Goal: Task Accomplishment & Management: Use online tool/utility

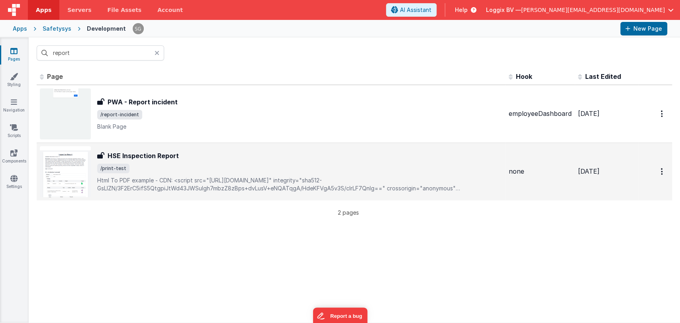
click at [126, 155] on h3 "HSE Inspection Report" at bounding box center [143, 156] width 71 height 10
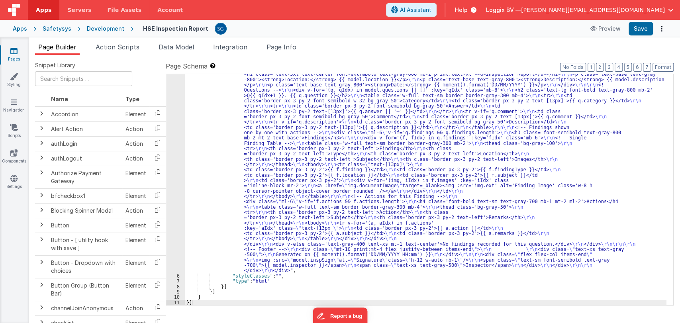
scroll to position [45, 0]
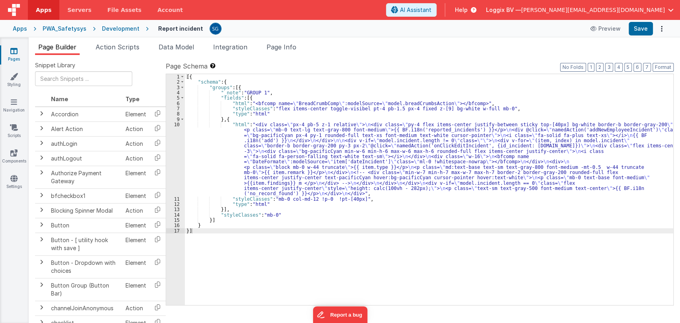
click at [258, 140] on div "[{ "schema" : { "groups" : [{ "_note" : "GROUP 1" , "fields" : [{ "html" : "<bf…" at bounding box center [429, 195] width 489 height 242
click at [178, 122] on div "10" at bounding box center [175, 159] width 19 height 75
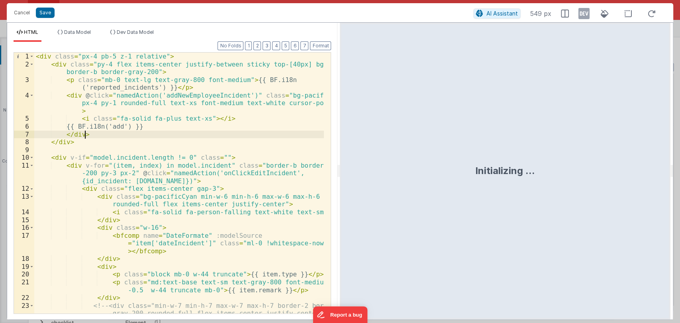
click at [285, 135] on div "< div class = "px-4 pb-5 z-1 relative" > < div class = "py-4 flex items-center …" at bounding box center [179, 203] width 290 height 300
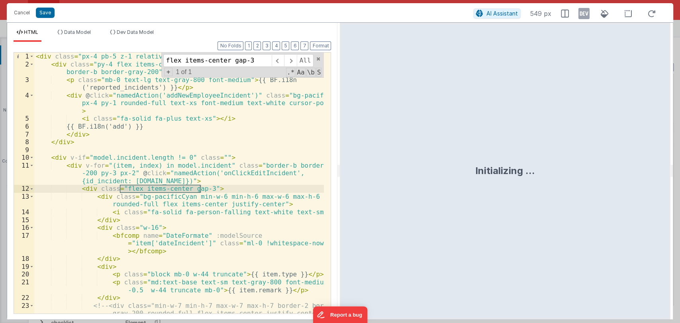
type input "flex items-center gap-3"
click at [179, 188] on div "< div class = "px-4 pb-5 z-1 relative" > < div class = "py-4 flex items-center …" at bounding box center [179, 183] width 290 height 261
click at [179, 189] on div "< div class = "px-4 pb-5 z-1 relative" > < div class = "py-4 flex items-center …" at bounding box center [179, 203] width 290 height 300
click at [273, 204] on div "< div class = "px-4 pb-5 z-1 relative" > < div class = "py-4 flex items-center …" at bounding box center [179, 203] width 290 height 300
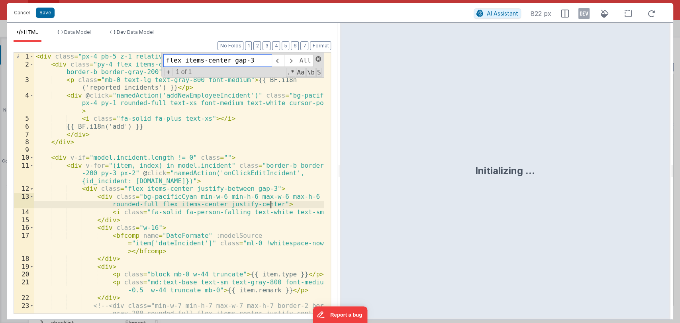
click at [318, 61] on span at bounding box center [319, 59] width 6 height 6
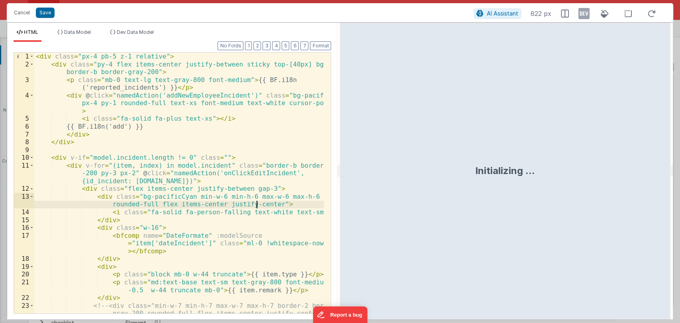
click at [255, 205] on div "< div class = "px-4 pb-5 z-1 relative" > < div class = "py-4 flex items-center …" at bounding box center [179, 203] width 290 height 300
click at [263, 204] on div "< div class = "px-4 pb-5 z-1 relative" > < div class = "py-4 flex items-center …" at bounding box center [179, 203] width 290 height 300
click at [45, 12] on button "Save" at bounding box center [45, 13] width 19 height 10
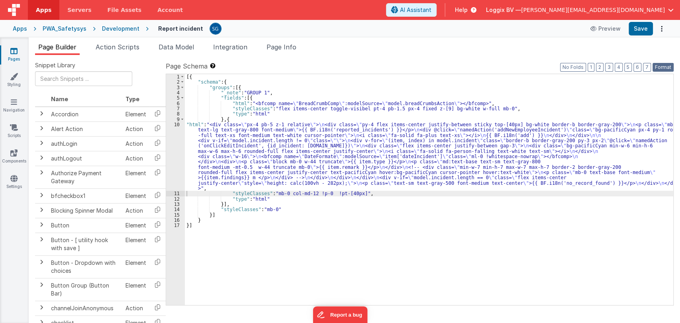
click at [660, 69] on button "Format" at bounding box center [663, 67] width 21 height 9
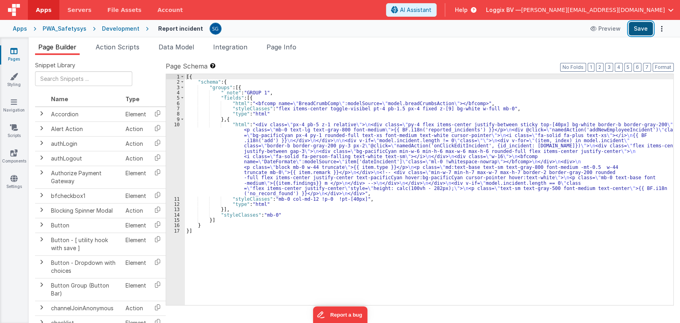
click at [644, 32] on button "Save" at bounding box center [641, 29] width 24 height 14
click at [236, 127] on div "[{ "schema" : { "groups" : [{ "_note" : "GROUP 1" , "fields" : [{ "html" : "<bf…" at bounding box center [429, 195] width 489 height 242
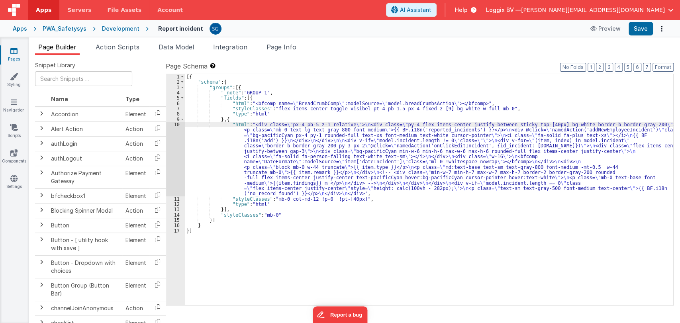
click at [177, 125] on div "10" at bounding box center [175, 159] width 19 height 75
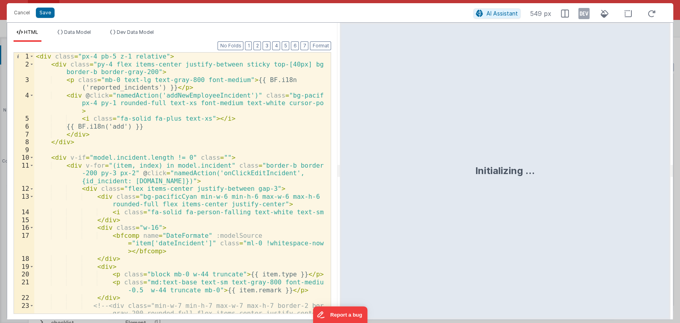
drag, startPoint x: 340, startPoint y: 171, endPoint x: 527, endPoint y: 171, distance: 187.0
click at [527, 171] on div "Initializing ..." at bounding box center [505, 171] width 330 height 297
drag, startPoint x: 338, startPoint y: 169, endPoint x: 535, endPoint y: 172, distance: 196.2
click at [535, 172] on html "Cancel Save AI Assistant 549 px HTML Data Model Dev Data Model Format 7 6 5 4 3…" at bounding box center [340, 161] width 680 height 323
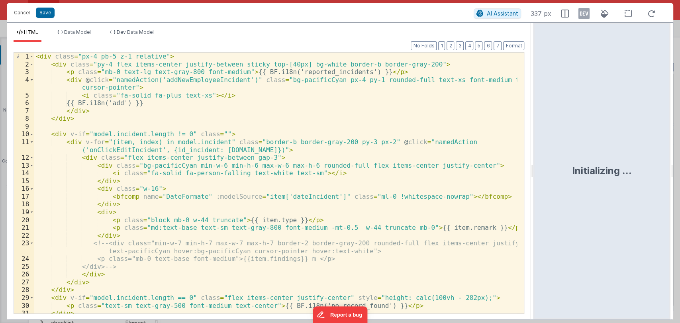
click at [233, 196] on div "< div class = "px-4 pb-5 z-1 relative" > < div class = "py-4 flex items-center …" at bounding box center [276, 191] width 484 height 277
click at [257, 199] on div "< div class = "px-4 pb-5 z-1 relative" > < div class = "py-4 flex items-center …" at bounding box center [276, 191] width 484 height 277
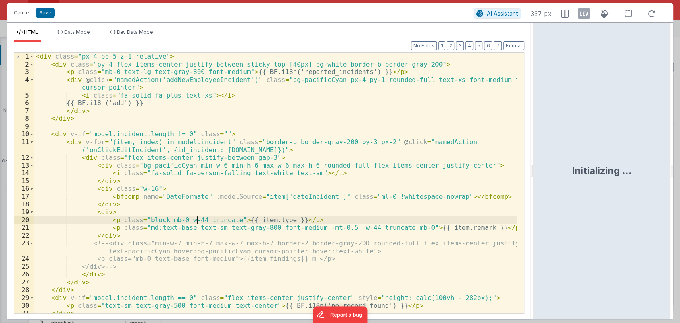
click at [196, 221] on div "< div class = "px-4 pb-5 z-1 relative" > < div class = "py-4 flex items-center …" at bounding box center [276, 191] width 484 height 277
click at [232, 229] on div "< div class = "px-4 pb-5 z-1 relative" > < div class = "py-4 flex items-center …" at bounding box center [276, 191] width 484 height 277
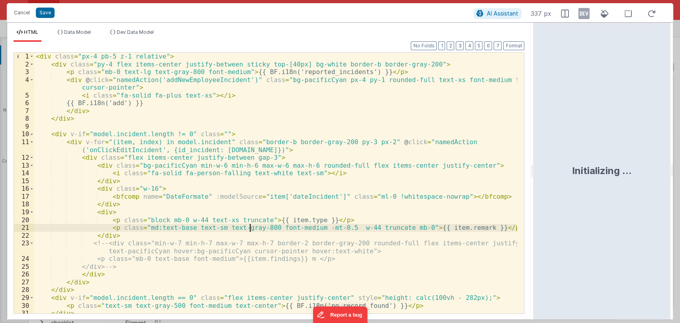
click at [251, 228] on div "< div class = "px-4 pb-5 z-1 relative" > < div class = "py-4 flex items-center …" at bounding box center [276, 191] width 484 height 277
drag, startPoint x: 498, startPoint y: 229, endPoint x: 106, endPoint y: 228, distance: 391.4
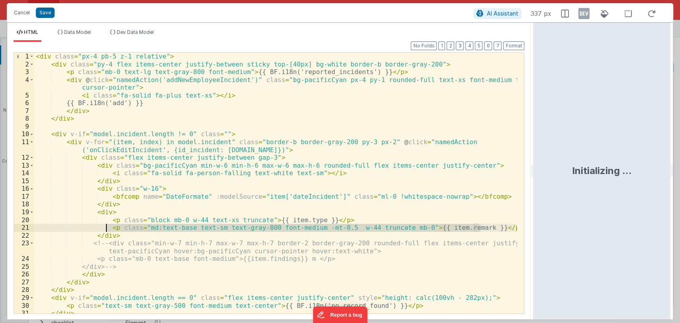
click at [106, 228] on div "< div class = "px-4 pb-5 z-1 relative" > < div class = "py-4 flex items-center …" at bounding box center [276, 191] width 484 height 277
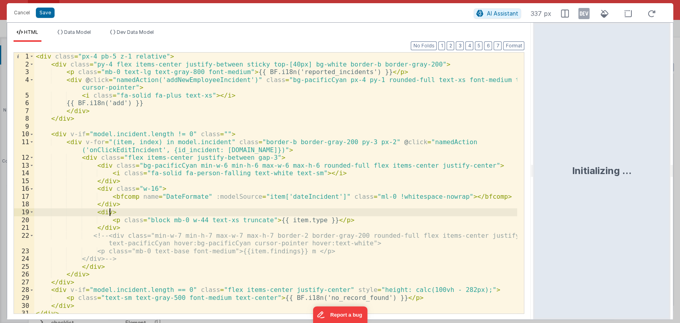
click at [116, 213] on div "< div class = "px-4 pb-5 z-1 relative" > < div class = "py-4 flex items-center …" at bounding box center [276, 191] width 484 height 277
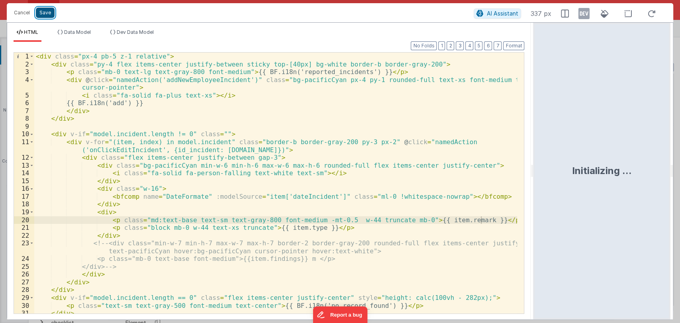
click at [45, 14] on button "Save" at bounding box center [45, 13] width 19 height 10
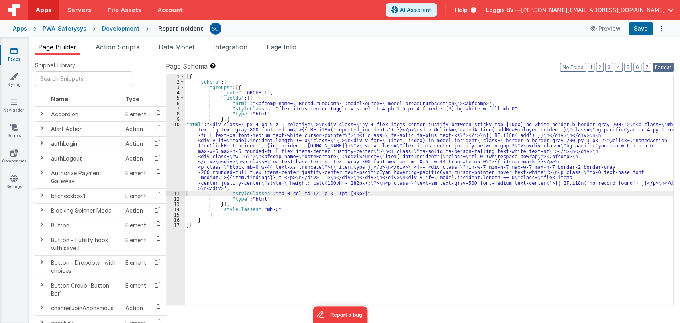
click at [659, 69] on button "Format" at bounding box center [663, 67] width 21 height 9
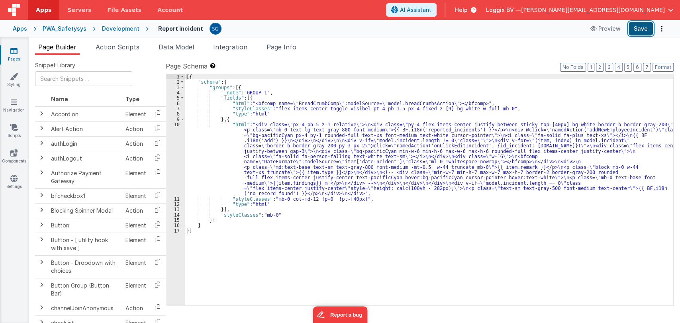
click at [642, 28] on button "Save" at bounding box center [641, 29] width 24 height 14
click at [9, 149] on link "Components" at bounding box center [14, 157] width 29 height 16
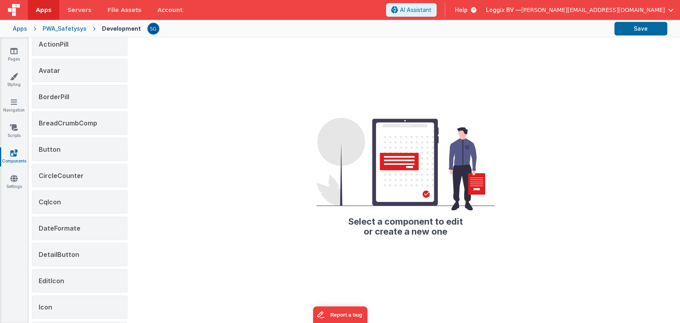
scroll to position [55, 0]
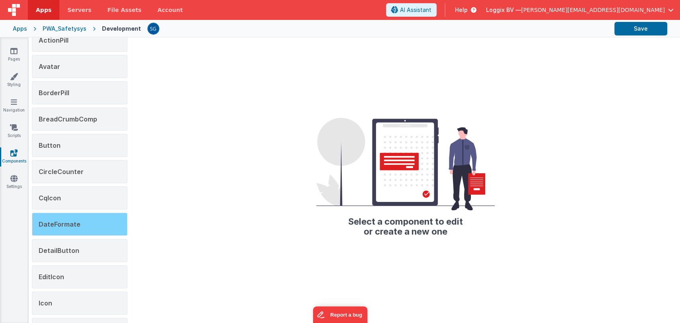
click at [59, 223] on span "DateFormate" at bounding box center [60, 224] width 42 height 8
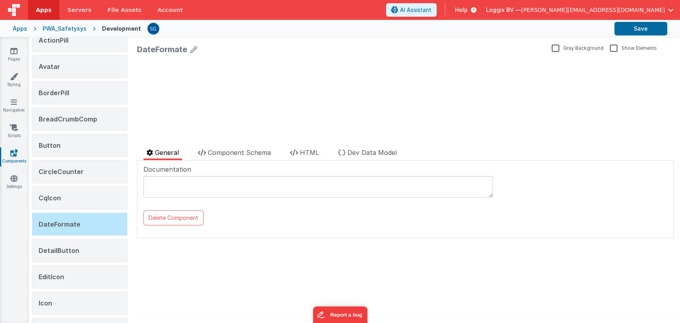
scroll to position [0, 0]
click at [265, 157] on li "Component Schema" at bounding box center [234, 154] width 79 height 12
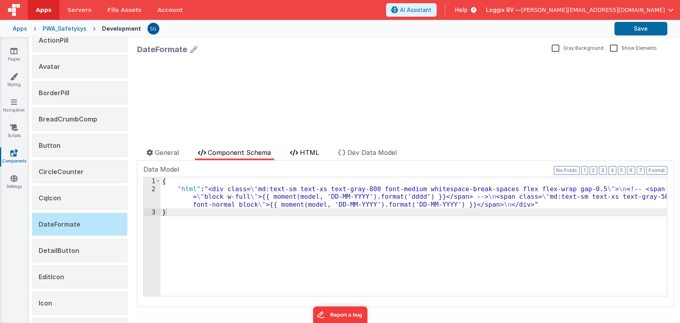
click at [312, 155] on span "HTML" at bounding box center [309, 153] width 19 height 8
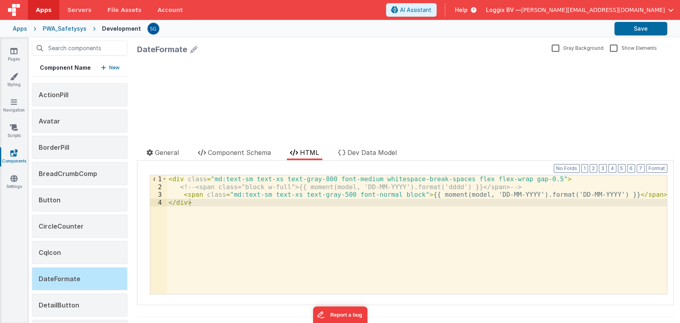
click at [600, 196] on div "< div class = "md:text-sm text-xs text-gray-800 font-medium whitespace-break-sp…" at bounding box center [417, 242] width 500 height 134
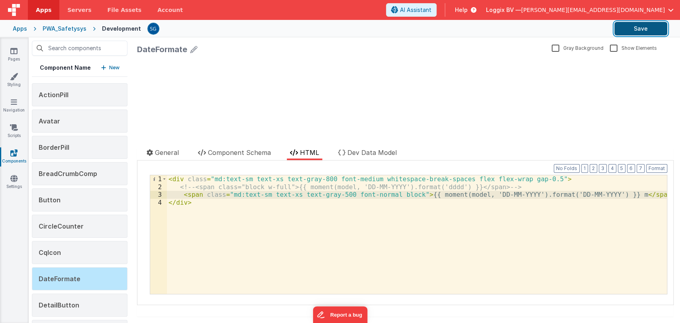
click at [622, 31] on button "Save" at bounding box center [641, 29] width 53 height 14
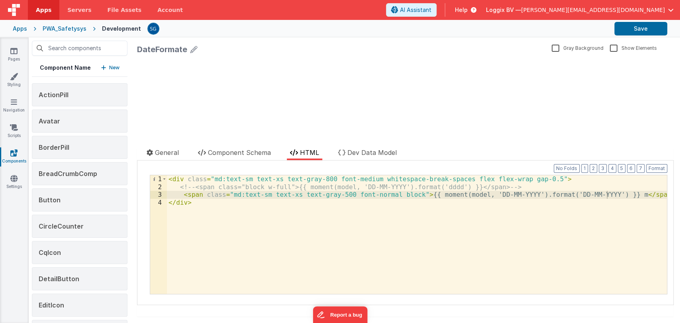
click at [607, 195] on div "< div class = "md:text-sm text-xs text-gray-800 font-medium whitespace-break-sp…" at bounding box center [417, 242] width 500 height 134
click at [264, 196] on div "< div class = "md:text-sm text-xs text-gray-800 font-medium whitespace-break-sp…" at bounding box center [417, 242] width 500 height 134
click at [620, 28] on button "Save" at bounding box center [641, 29] width 53 height 14
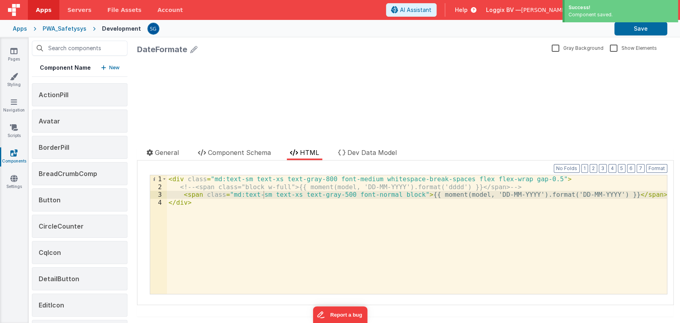
click at [313, 61] on html at bounding box center [405, 59] width 537 height 3
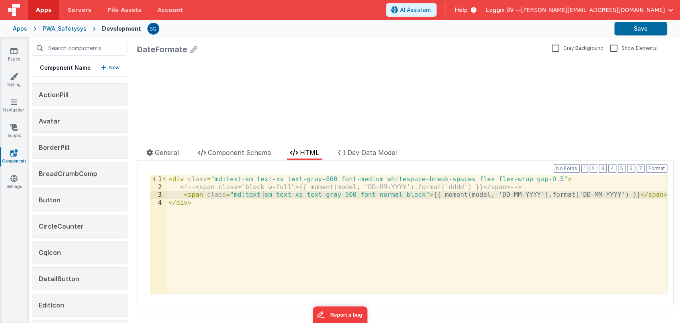
click at [313, 61] on html at bounding box center [405, 59] width 537 height 3
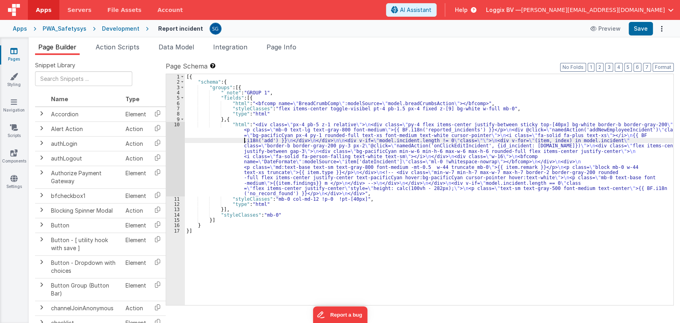
click at [244, 139] on div "[{ "schema" : { "groups" : [{ "_note" : "GROUP 1" , "fields" : [{ "html" : "<bf…" at bounding box center [429, 195] width 489 height 242
click at [181, 125] on div "10" at bounding box center [175, 159] width 19 height 75
click at [179, 126] on div "10" at bounding box center [175, 159] width 19 height 75
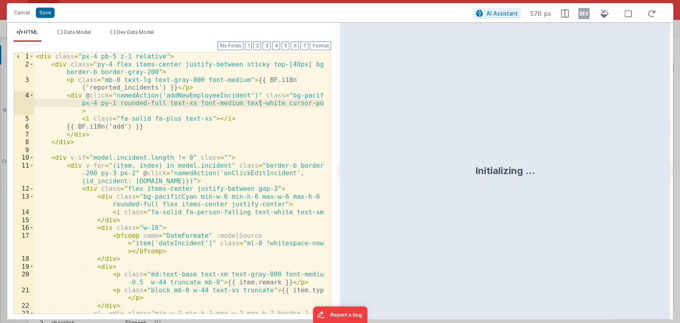
drag, startPoint x: 339, startPoint y: 172, endPoint x: 516, endPoint y: 134, distance: 181.1
click at [516, 134] on html "Cancel Save AI Assistant 578 px HTML Data Model Dev Data Model Format 7 6 5 4 3…" at bounding box center [340, 161] width 680 height 323
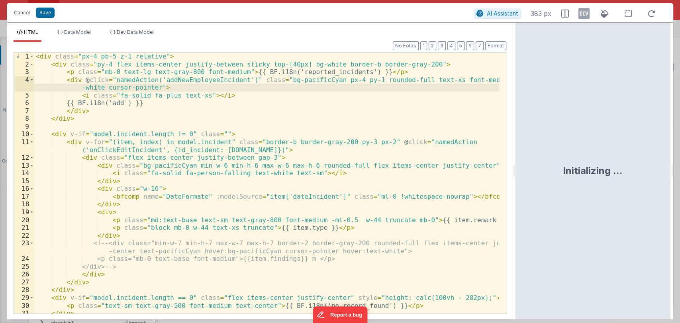
click at [323, 145] on div "< div class = "px-4 pb-5 z-1 relative" > < div class = "py-4 flex items-center …" at bounding box center [266, 191] width 465 height 277
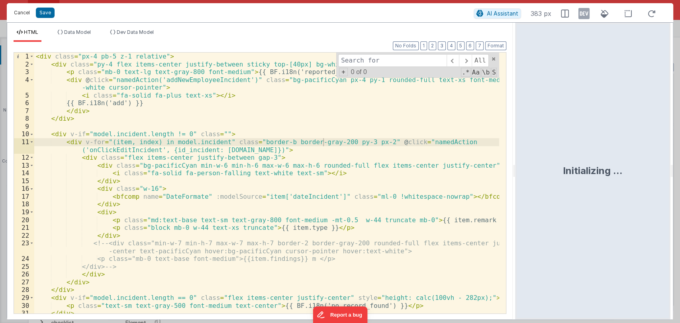
click at [18, 12] on button "Cancel" at bounding box center [22, 12] width 24 height 11
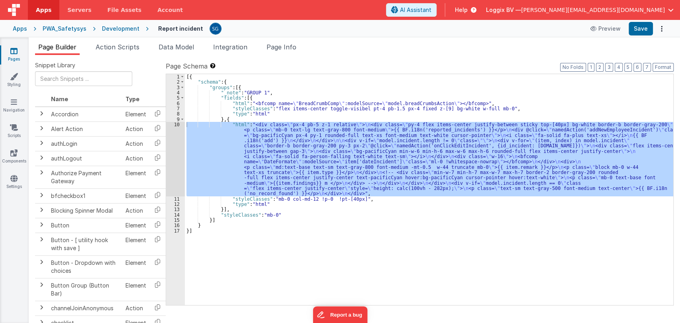
click at [13, 51] on icon at bounding box center [13, 51] width 7 height 8
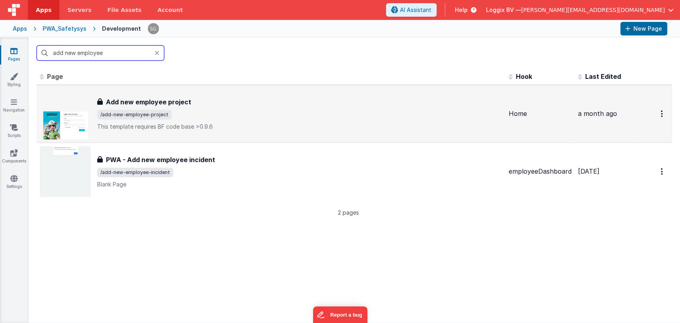
type input "add new employee"
click at [187, 113] on span "/add-new-employee-project" at bounding box center [299, 115] width 405 height 10
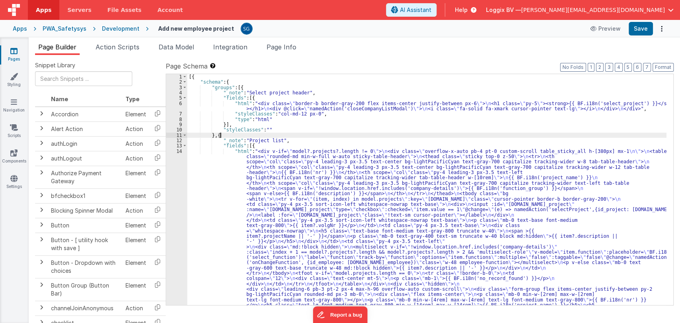
click at [326, 136] on div "[{ "schema" : { "groups" : [{ "_note" : "Select project header" , "fields" : [{…" at bounding box center [427, 327] width 480 height 507
click at [221, 154] on div "[{ "schema" : { "groups" : [{ "_note" : "Select project header" , "fields" : [{…" at bounding box center [427, 327] width 480 height 507
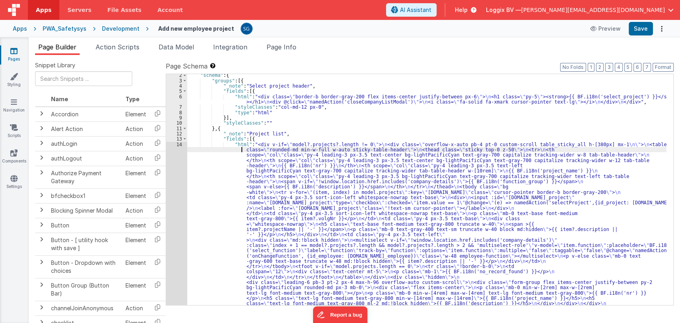
scroll to position [6, 0]
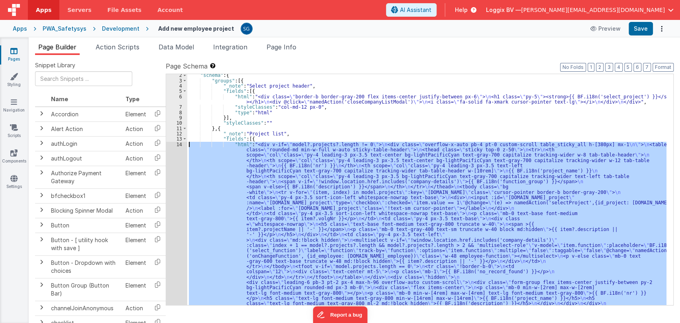
click at [182, 146] on div "14" at bounding box center [176, 277] width 21 height 271
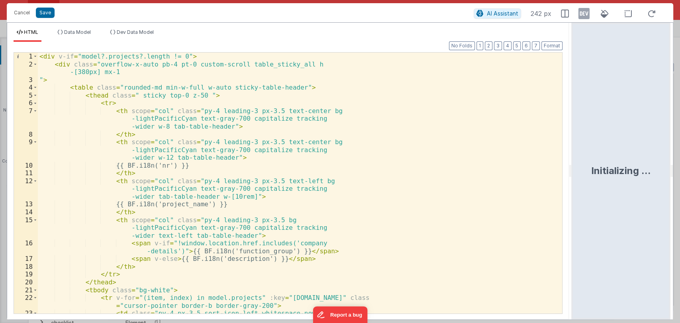
drag, startPoint x: 340, startPoint y: 174, endPoint x: 578, endPoint y: 178, distance: 238.8
click at [578, 178] on html "Cancel Save AI Assistant 242 px HTML Data Model Dev Data Model Format 7 6 5 4 3…" at bounding box center [340, 161] width 680 height 323
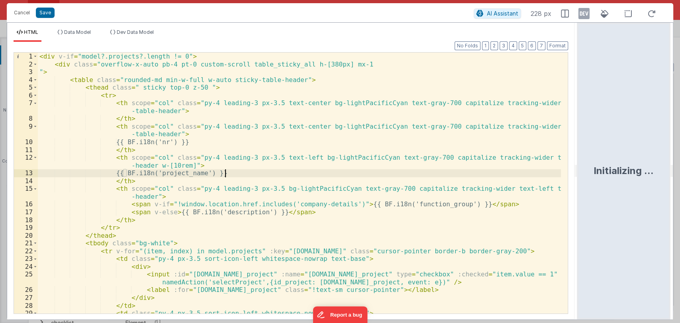
click at [378, 175] on div "< div v-if = "model?.projects?.length != 0" > < div class = "overflow-x-auto pb…" at bounding box center [299, 191] width 523 height 277
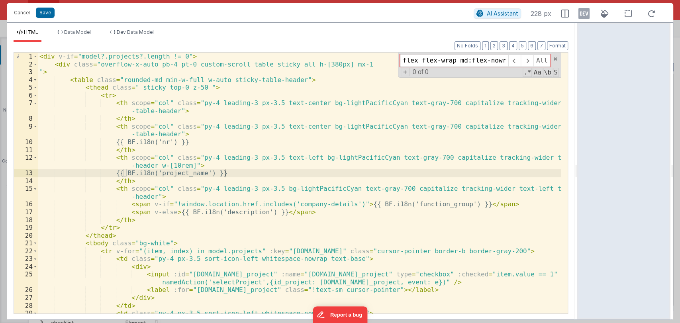
type input "flex flex-wrap md:flex-nowrap"
click at [20, 10] on button "Cancel" at bounding box center [22, 12] width 24 height 11
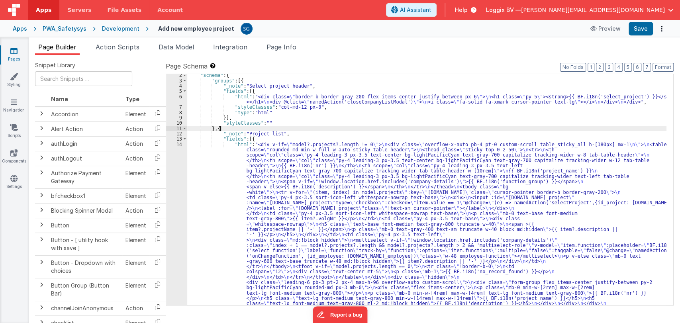
click at [310, 130] on div ""schema" : { "groups" : [{ "_note" : "Select project header" , "fields" : [{ "h…" at bounding box center [427, 326] width 480 height 507
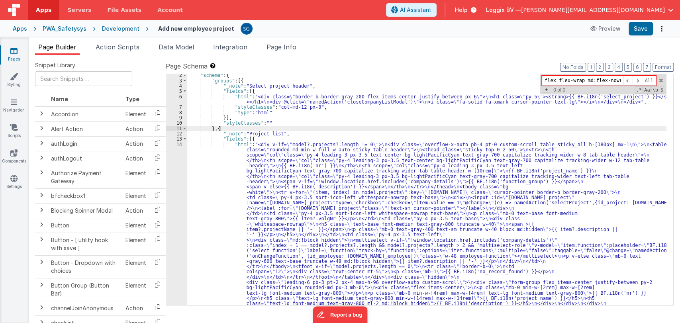
type input "flex flex-wrap md:flex-nowrap"
click at [14, 50] on icon at bounding box center [13, 51] width 7 height 8
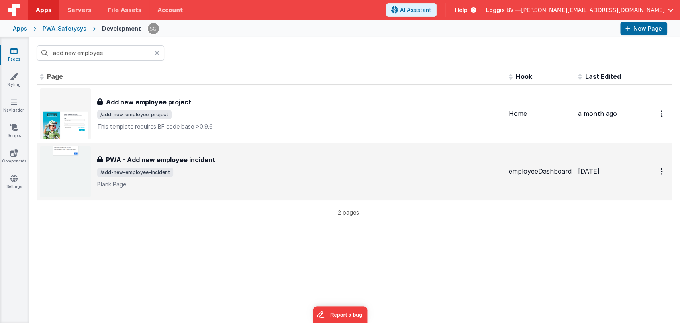
click at [161, 154] on div "PWA - Add new employee incident PWA - Add new employee incident /add-new-employ…" at bounding box center [271, 171] width 463 height 51
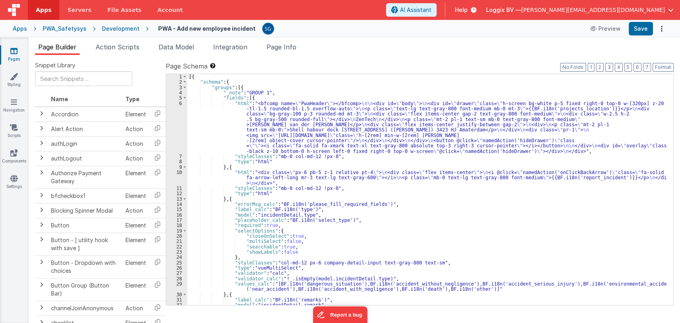
click at [366, 239] on div "[{ "schema" : { "groups" : [{ "_note" : "GROUP 1" , "fields" : [{ "html" : "<bf…" at bounding box center [427, 195] width 480 height 242
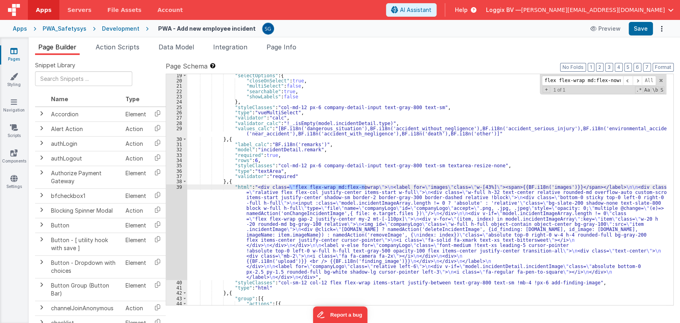
scroll to position [155, 0]
type input "flex flex-wrap md:flex-nowrap"
click at [346, 186] on div ""selectOptions" : { "closeOnSelect" : true , "multiSelect" : false , "searchabl…" at bounding box center [427, 189] width 480 height 231
click at [325, 186] on div ""selectOptions" : { "closeOnSelect" : true , "multiSelect" : false , "searchabl…" at bounding box center [427, 194] width 480 height 242
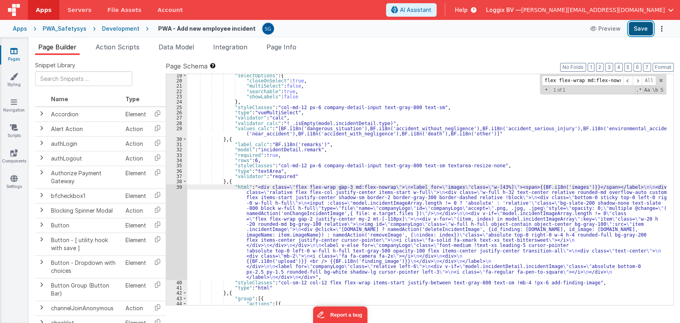
click at [644, 26] on button "Save" at bounding box center [641, 29] width 24 height 14
click at [638, 31] on button "Save" at bounding box center [641, 29] width 24 height 14
click at [324, 187] on div ""selectOptions" : { "closeOnSelect" : true , "multiSelect" : false , "searchabl…" at bounding box center [427, 194] width 480 height 242
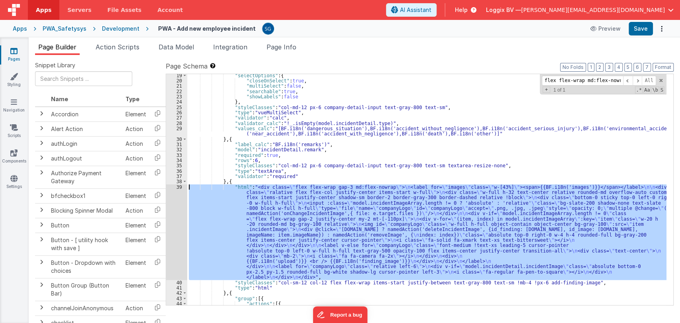
click at [180, 188] on div "39" at bounding box center [176, 233] width 21 height 96
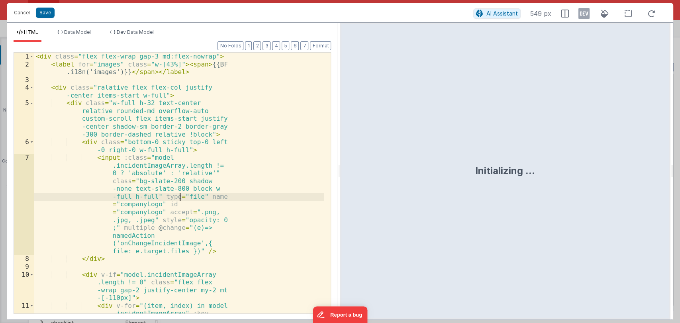
click at [180, 188] on div "< div class = "flex flex-wrap gap-3 md:flex-nowrap" > < label for = "images" cl…" at bounding box center [179, 207] width 290 height 308
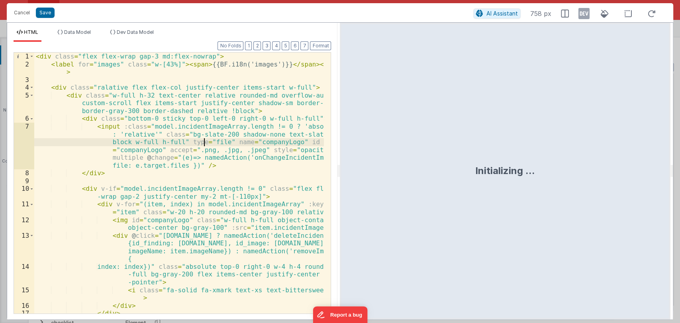
drag, startPoint x: 338, startPoint y: 171, endPoint x: 452, endPoint y: 167, distance: 114.5
click at [379, 163] on html "Cancel Save AI Assistant 758 px HTML Data Model Dev Data Model Format 7 6 5 4 3…" at bounding box center [340, 161] width 680 height 323
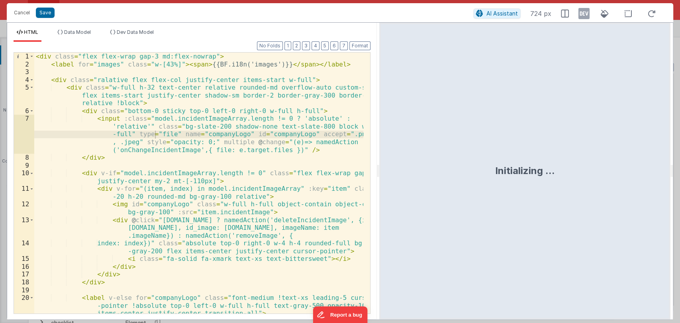
drag, startPoint x: 452, startPoint y: 167, endPoint x: 457, endPoint y: 166, distance: 4.4
click at [457, 166] on html "Cancel Save AI Assistant 724 px HTML Data Model Dev Data Model Format 7 6 5 4 3…" at bounding box center [340, 161] width 680 height 323
click at [132, 57] on div "< div class = "flex flex-wrap gap-3 md:flex-nowrap" > < label for = "images" cl…" at bounding box center [199, 191] width 330 height 277
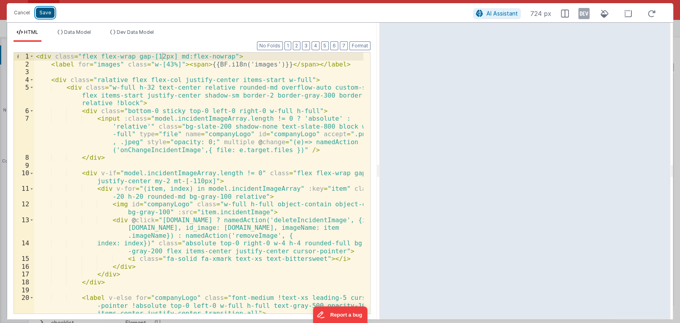
click at [45, 12] on button "Save" at bounding box center [45, 13] width 19 height 10
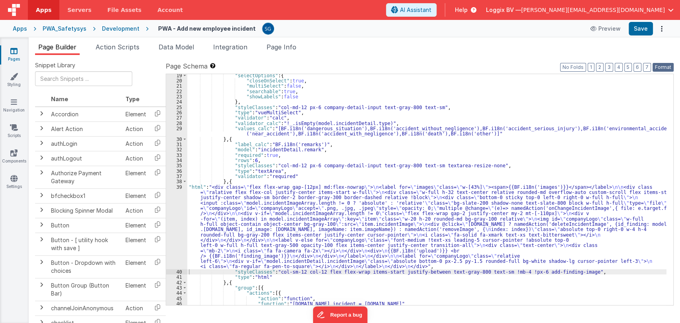
click at [660, 70] on button "Format" at bounding box center [663, 67] width 21 height 9
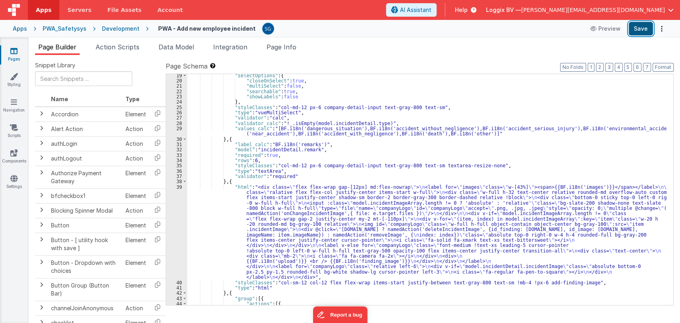
click at [641, 30] on button "Save" at bounding box center [641, 29] width 24 height 14
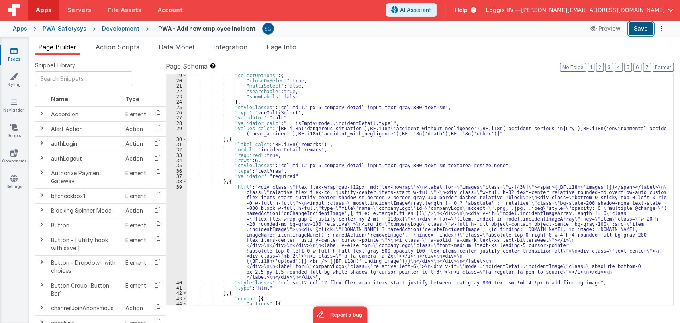
click at [643, 28] on button "Save" at bounding box center [641, 29] width 24 height 14
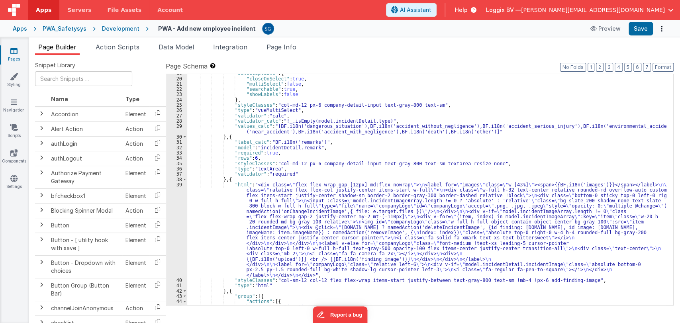
scroll to position [158, 0]
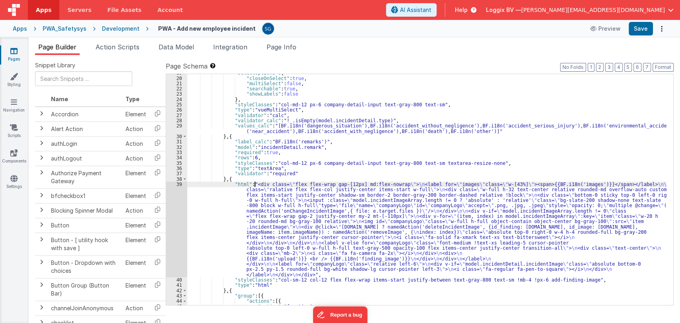
click at [254, 187] on div ""selectOptions" : { "closeOnSelect" : true , "multiSelect" : false , "searchabl…" at bounding box center [427, 191] width 480 height 242
click at [178, 184] on div "39" at bounding box center [176, 230] width 21 height 96
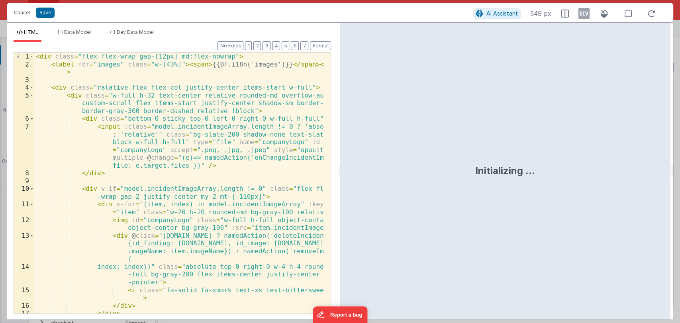
drag, startPoint x: 341, startPoint y: 171, endPoint x: 398, endPoint y: 165, distance: 57.4
click at [398, 165] on div "Initializing ..." at bounding box center [505, 171] width 330 height 297
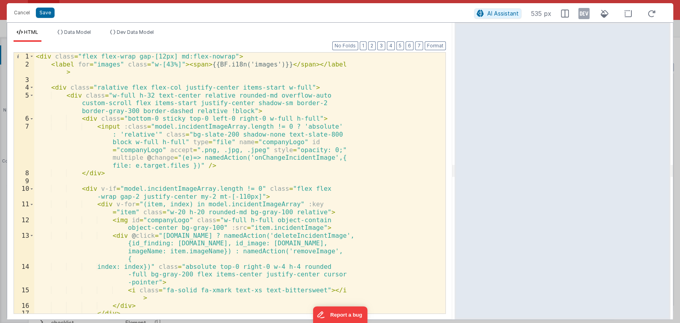
drag, startPoint x: 338, startPoint y: 173, endPoint x: 460, endPoint y: 150, distance: 123.6
click at [460, 150] on html "Cancel Save AI Assistant 535 px HTML Data Model Dev Data Model Format 7 6 5 4 3…" at bounding box center [340, 161] width 680 height 323
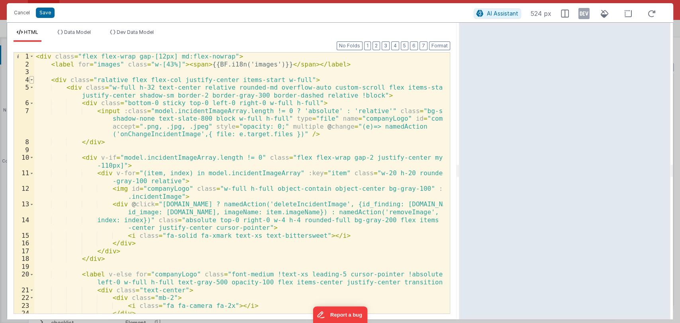
click at [29, 80] on span at bounding box center [31, 80] width 4 height 8
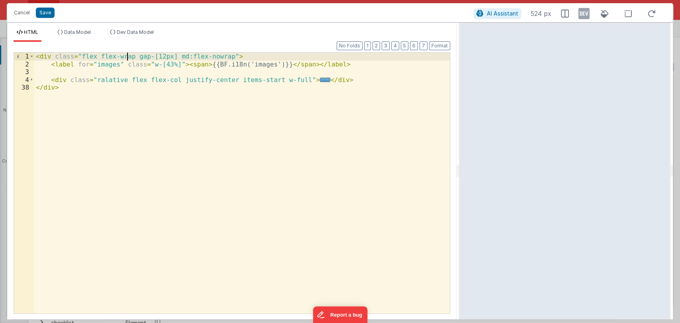
click at [127, 55] on div "< div class = "flex flex-wrap gap-[12px] md:flex-nowrap" > < label for = "image…" at bounding box center [242, 191] width 416 height 277
drag, startPoint x: 127, startPoint y: 55, endPoint x: 96, endPoint y: 56, distance: 31.5
click at [96, 56] on div "< div class = "flex flex-wrap gap-[12px] md:flex-nowrap" > < label for = "image…" at bounding box center [242, 191] width 416 height 277
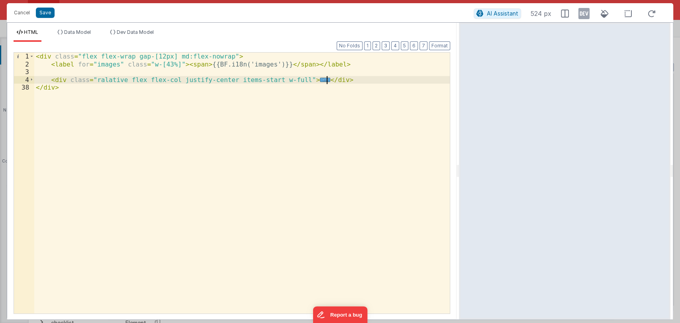
click at [340, 80] on div "< div class = "flex flex-wrap gap-[12px] md:flex-nowrap" > < label for = "image…" at bounding box center [242, 191] width 416 height 277
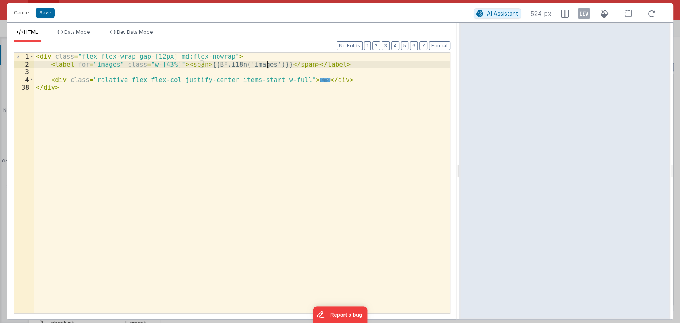
click at [269, 63] on div "< div class = "flex flex-wrap gap-[12px] md:flex-nowrap" > < label for = "image…" at bounding box center [242, 191] width 416 height 277
click at [46, 13] on button "Save" at bounding box center [45, 13] width 19 height 10
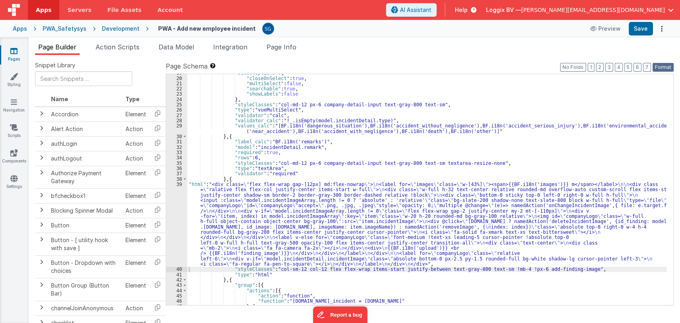
click at [662, 65] on button "Format" at bounding box center [663, 67] width 21 height 9
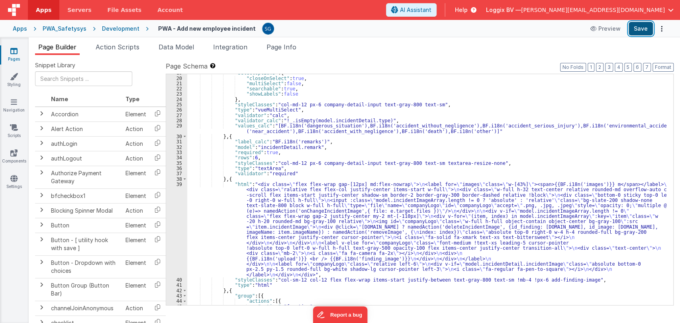
click at [640, 31] on button "Save" at bounding box center [641, 29] width 24 height 14
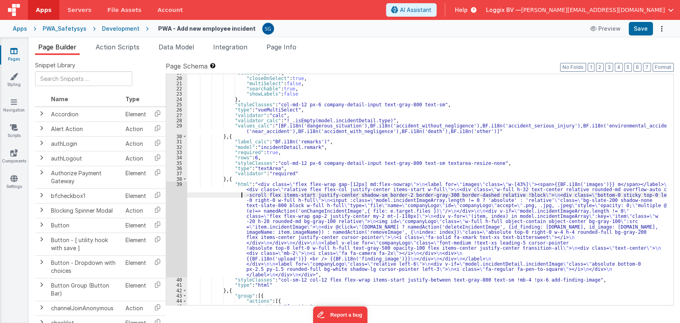
click at [241, 195] on div ""selectOptions" : { "closeOnSelect" : true , "multiSelect" : false , "searchabl…" at bounding box center [427, 191] width 480 height 242
click at [178, 183] on div "39" at bounding box center [176, 230] width 21 height 96
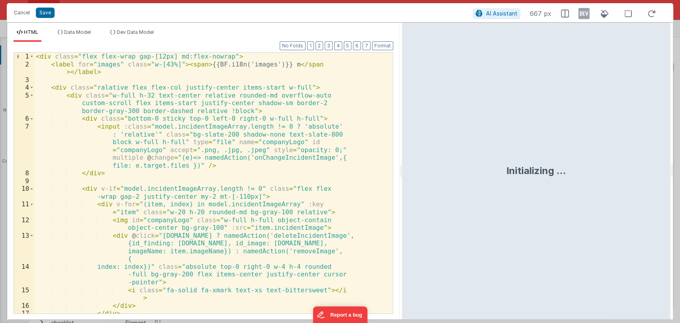
drag, startPoint x: 339, startPoint y: 170, endPoint x: 433, endPoint y: 157, distance: 94.5
click at [433, 157] on html "Cancel Save AI Assistant 667 px HTML Data Model Dev Data Model Format 7 6 5 4 3…" at bounding box center [340, 161] width 680 height 323
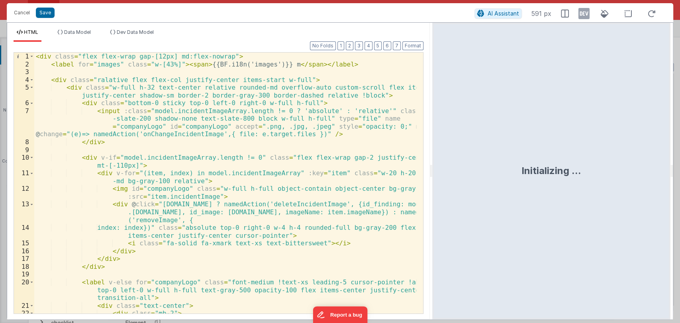
click at [279, 62] on div "< div class = "flex flex-wrap gap-[12px] md:flex-nowrap" > < label for = "image…" at bounding box center [225, 191] width 383 height 277
click at [279, 64] on div "< div class = "flex flex-wrap gap-[12px] md:flex-nowrap" > < label for = "image…" at bounding box center [225, 191] width 383 height 277
click at [45, 12] on button "Save" at bounding box center [45, 13] width 19 height 10
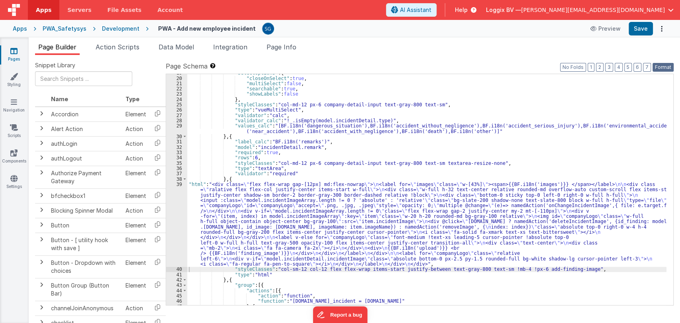
click at [661, 64] on button "Format" at bounding box center [663, 67] width 21 height 9
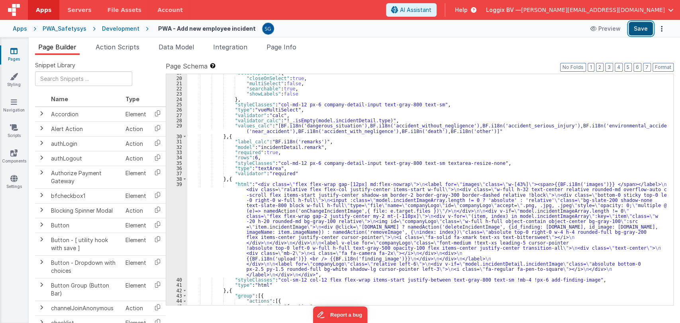
click at [643, 31] on button "Save" at bounding box center [641, 29] width 24 height 14
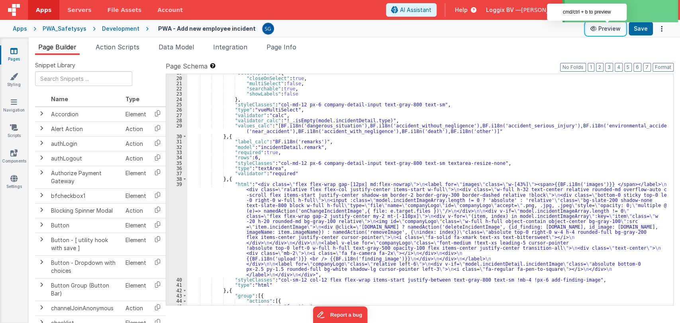
click at [605, 29] on button "Preview" at bounding box center [606, 28] width 40 height 13
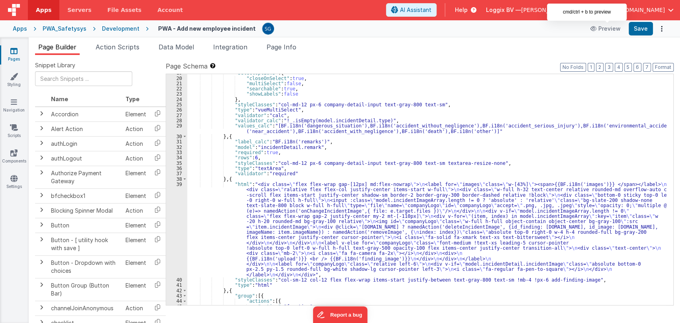
click at [40, 12] on span "Apps" at bounding box center [44, 10] width 16 height 8
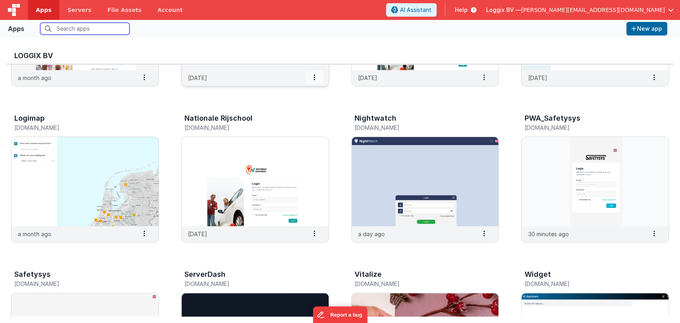
scroll to position [125, 0]
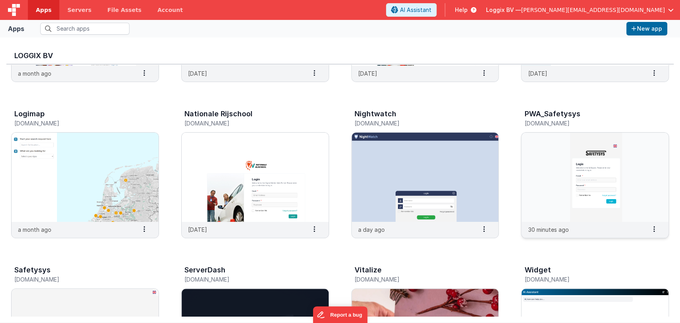
click at [594, 176] on img at bounding box center [595, 177] width 147 height 89
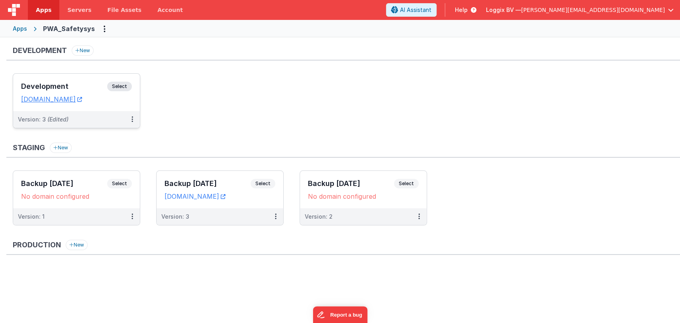
click at [49, 85] on h3 "Development" at bounding box center [64, 87] width 86 height 8
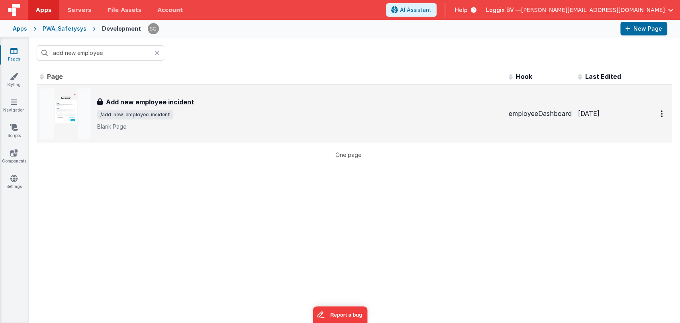
click at [155, 99] on h3 "Add new employee incident" at bounding box center [150, 102] width 88 height 10
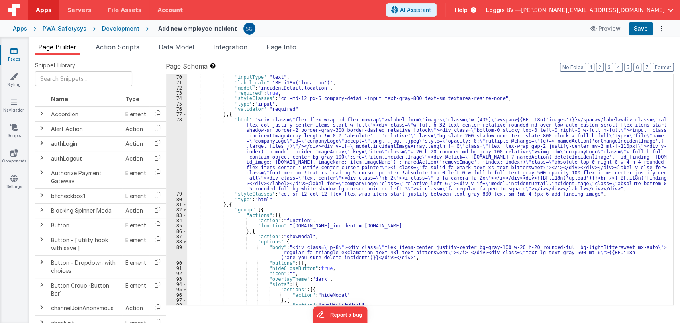
scroll to position [376, 0]
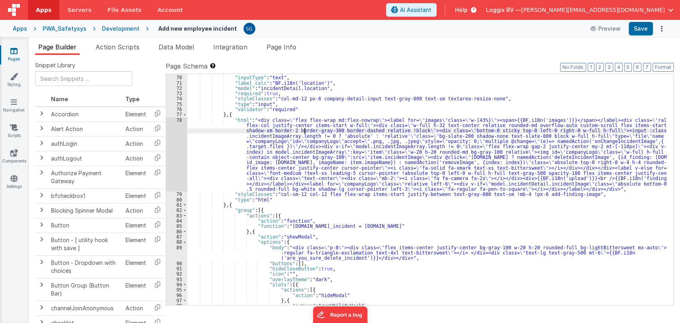
click at [304, 131] on div ""disabled" : false , "inputType" : "text" , "label_calc" : "BF.i18n('location')…" at bounding box center [427, 191] width 480 height 242
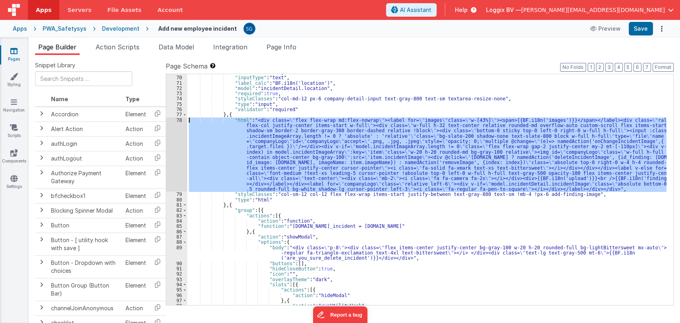
click at [181, 122] on div "78" at bounding box center [176, 155] width 21 height 75
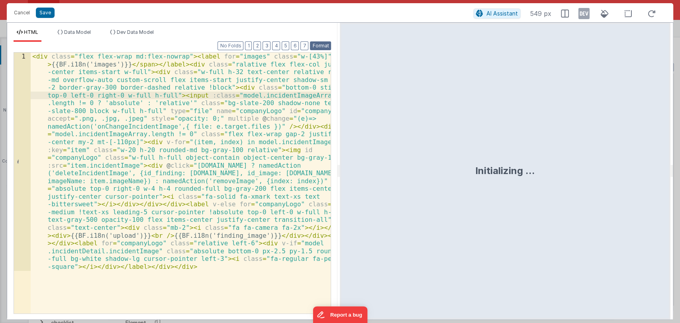
click at [318, 45] on button "Format" at bounding box center [320, 45] width 21 height 9
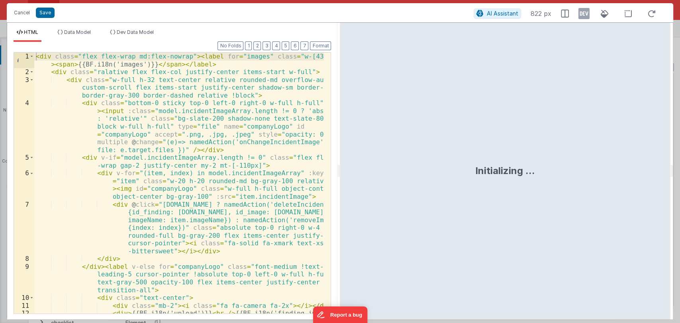
click at [129, 56] on div "< div class = "flex flex-wrap md:flex-nowrap" > < label for = "images" class = …" at bounding box center [179, 199] width 290 height 292
click at [137, 58] on div "< div class = "flex flex-wrap ga md:flex-nowrap" > < label for = "images" class…" at bounding box center [179, 199] width 290 height 292
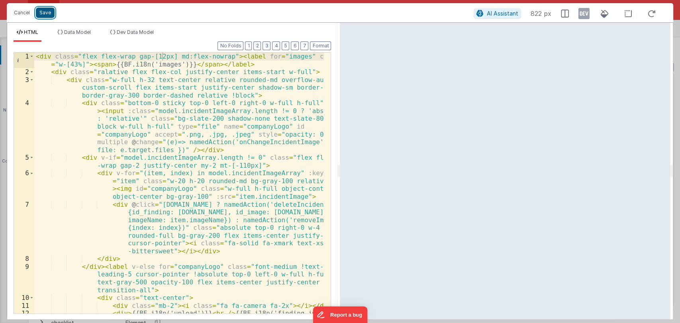
click at [49, 12] on button "Save" at bounding box center [45, 13] width 19 height 10
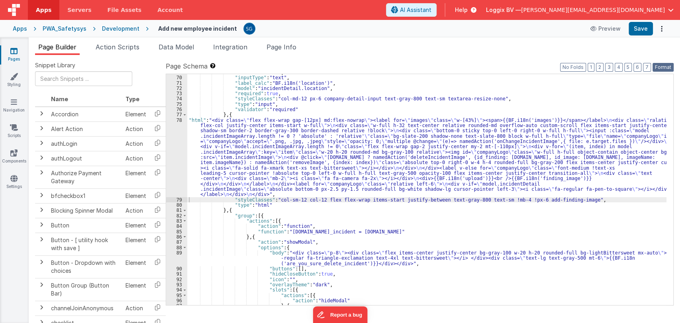
click at [663, 67] on button "Format" at bounding box center [663, 67] width 21 height 9
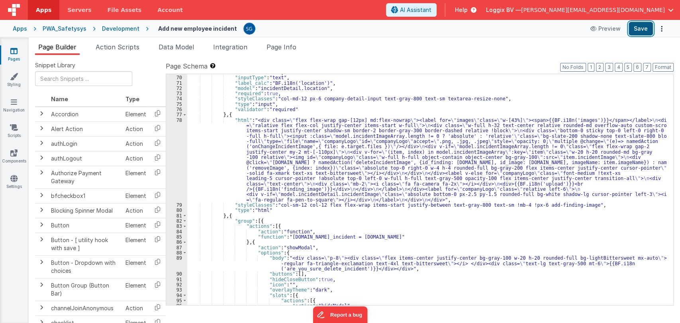
click at [641, 31] on button "Save" at bounding box center [641, 29] width 24 height 14
click at [220, 142] on div ""disabled" : false , "inputType" : "text" , "label_calc" : "BF.i18n('location')…" at bounding box center [427, 191] width 480 height 242
click at [181, 120] on div "78" at bounding box center [176, 160] width 21 height 85
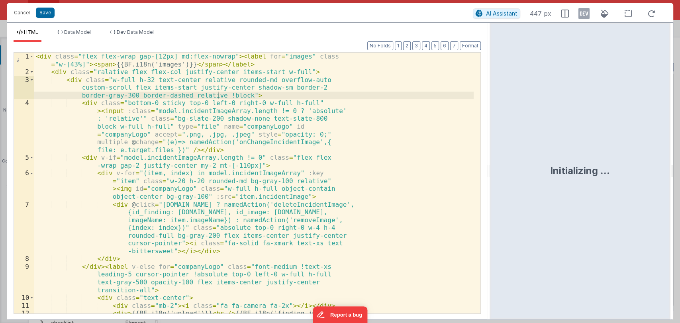
drag, startPoint x: 338, startPoint y: 167, endPoint x: 517, endPoint y: 178, distance: 179.7
click at [517, 178] on html "Cancel Save AI Assistant 447 px HTML Data Model Dev Data Model Format 7 6 5 4 3…" at bounding box center [340, 161] width 680 height 323
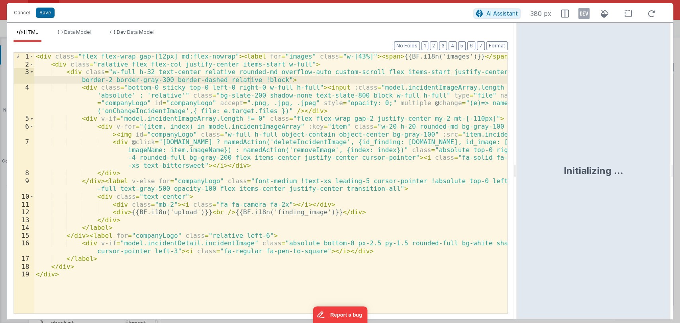
click at [371, 174] on div "< div class = "flex flex-wrap gap-[12px] md:flex-nowrap" > < label for = "image…" at bounding box center [270, 191] width 473 height 277
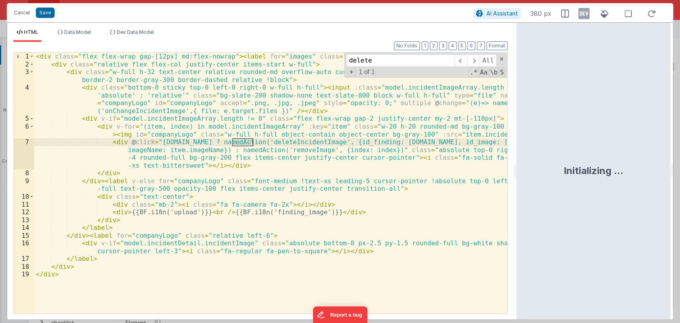
type input "delete"
click at [286, 143] on div "< div class = "flex flex-wrap gap-[12px] md:flex-nowrap" > < label for = "image…" at bounding box center [270, 191] width 473 height 277
click at [22, 14] on button "Cancel" at bounding box center [22, 12] width 24 height 11
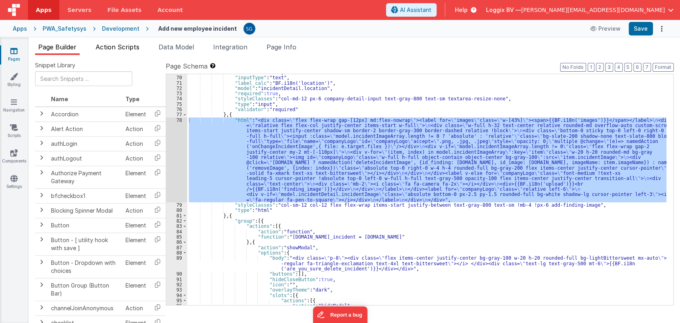
click at [126, 45] on span "Action Scripts" at bounding box center [118, 47] width 44 height 8
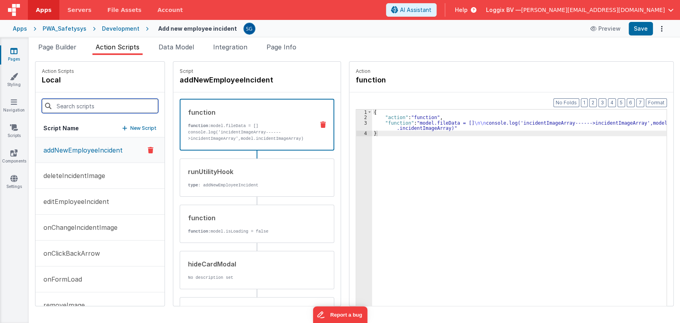
click at [106, 104] on input at bounding box center [100, 106] width 116 height 14
paste input "deleteIncidentImage"
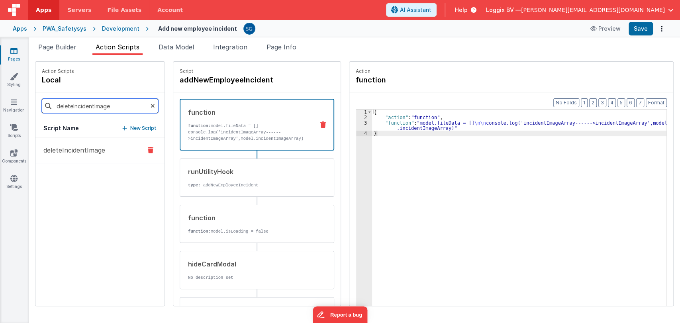
type input "deleteIncidentImage"
click at [86, 149] on p "deleteIncidentImage" at bounding box center [72, 150] width 67 height 10
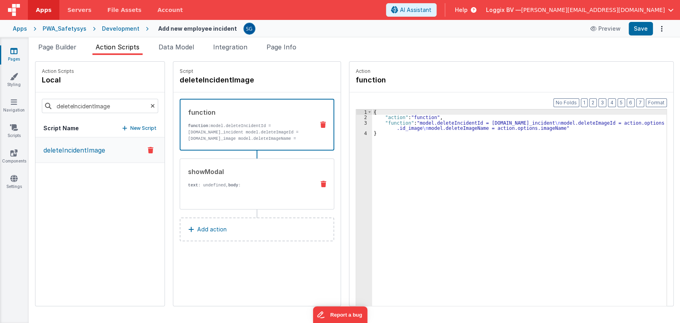
click at [245, 183] on p "text : undefined, body :" at bounding box center [248, 185] width 120 height 6
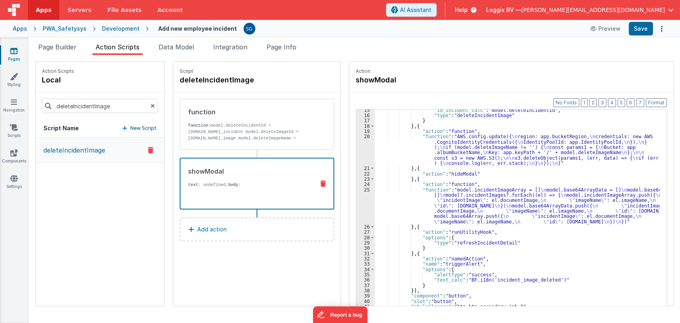
scroll to position [140, 0]
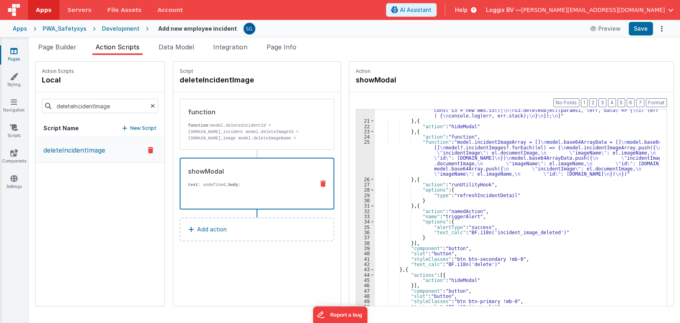
click at [481, 211] on div ""function" : "AWS.config.update({ \n region: app.bucketRegion, \n credentials: …" at bounding box center [521, 215] width 293 height 258
click at [478, 217] on div ""function" : "AWS.config.update({ \n region: app.bucketRegion, \n credentials: …" at bounding box center [521, 215] width 293 height 258
click at [466, 224] on div ""function" : "AWS.config.update({ \n region: app.bucketRegion, \n credentials: …" at bounding box center [521, 215] width 293 height 258
click at [482, 227] on div ""function" : "AWS.config.update({ \n region: app.bucketRegion, \n credentials: …" at bounding box center [521, 215] width 293 height 258
click at [554, 232] on div ""function" : "AWS.config.update({ \n region: app.bucketRegion, \n credentials: …" at bounding box center [521, 215] width 293 height 258
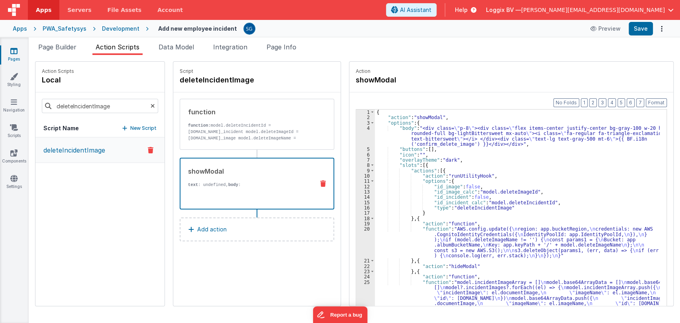
scroll to position [0, 0]
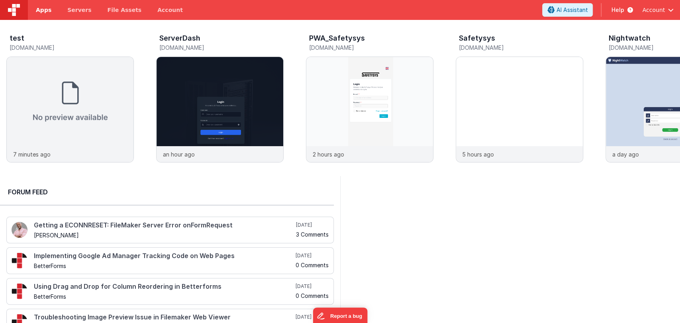
click at [41, 12] on span "Apps" at bounding box center [44, 10] width 16 height 8
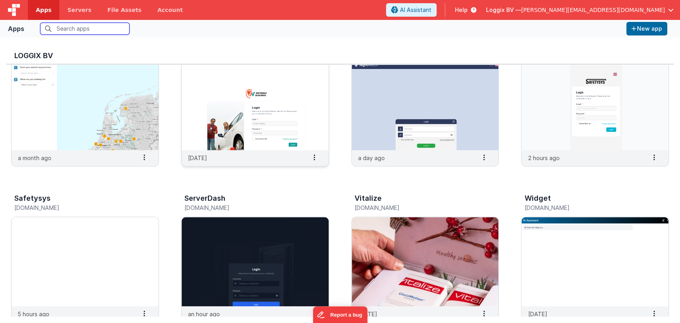
scroll to position [200, 0]
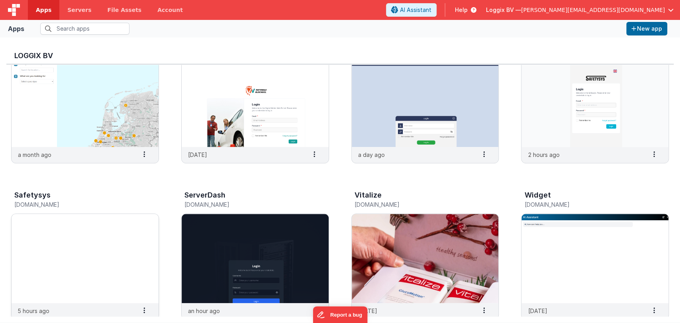
click at [114, 230] on img at bounding box center [85, 258] width 147 height 89
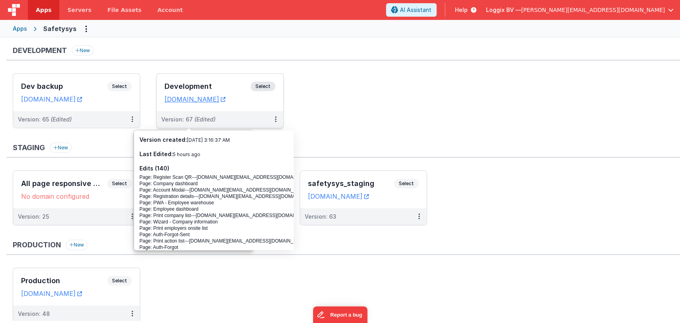
click at [190, 82] on div "Development Select" at bounding box center [220, 89] width 111 height 14
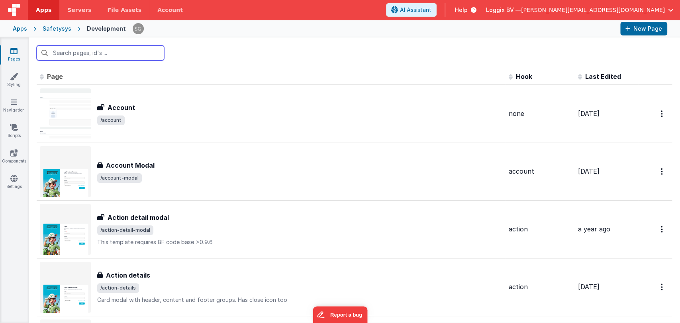
click at [106, 54] on input "text" at bounding box center [101, 52] width 128 height 15
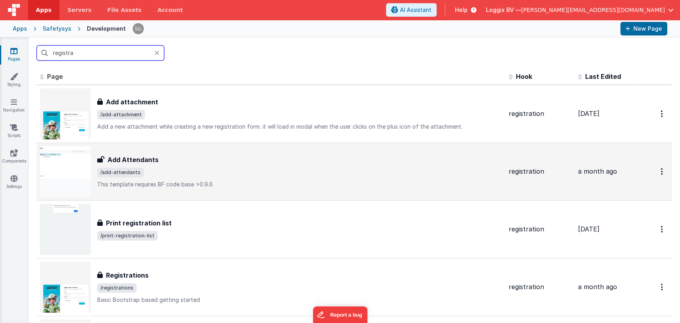
scroll to position [83, 0]
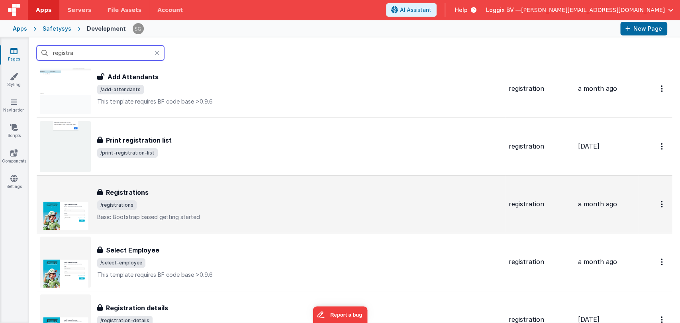
type input "registra"
click at [171, 198] on div "Registrations Registrations /registrations Basic Bootstrap based getting started" at bounding box center [299, 204] width 405 height 33
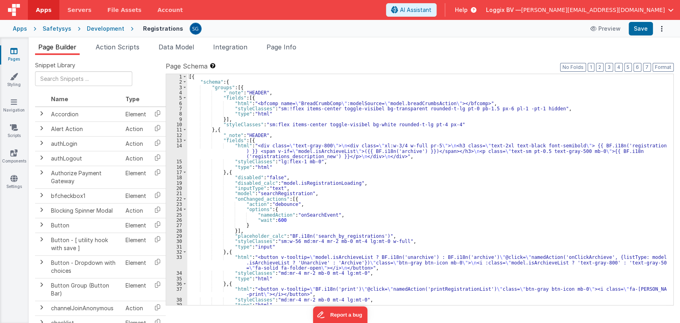
click at [360, 191] on div "[{ "schema" : { "groups" : [{ "_note" : "HEADER" , "fields" : [{ "html" : "<bfc…" at bounding box center [427, 195] width 480 height 242
click at [340, 191] on div "[{ "schema" : { "groups" : [{ "_note" : "HEADER" , "fields" : [{ "html" : "<bfc…" at bounding box center [427, 195] width 480 height 242
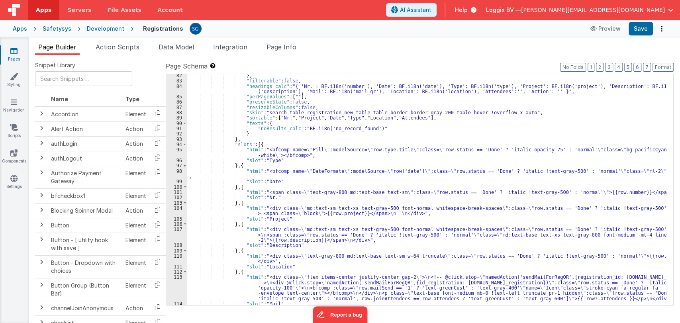
scroll to position [498, 0]
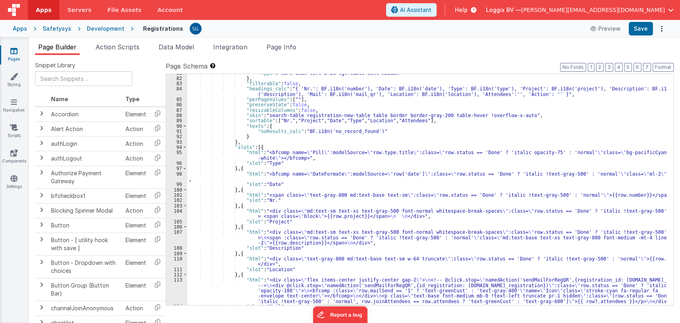
click at [288, 181] on div ""Type" : "sort-icon-left w-28 lg:!table-cell hidden" } , "filterable" : false ,…" at bounding box center [427, 192] width 480 height 242
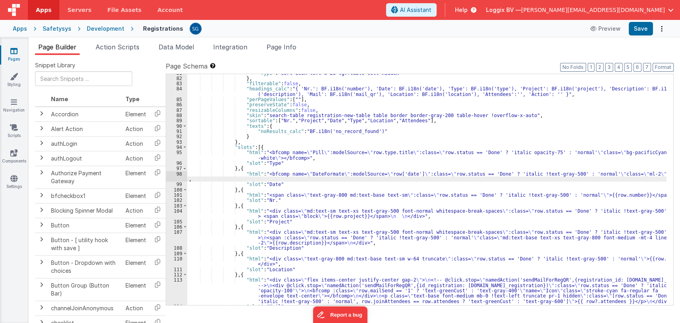
click at [281, 183] on div ""Type" : "sort-icon-left w-28 lg:!table-cell hidden" } , "filterable" : false ,…" at bounding box center [427, 192] width 480 height 242
click at [201, 173] on div ""Type" : "sort-icon-left w-28 lg:!table-cell hidden" } , "filterable" : false ,…" at bounding box center [427, 192] width 480 height 242
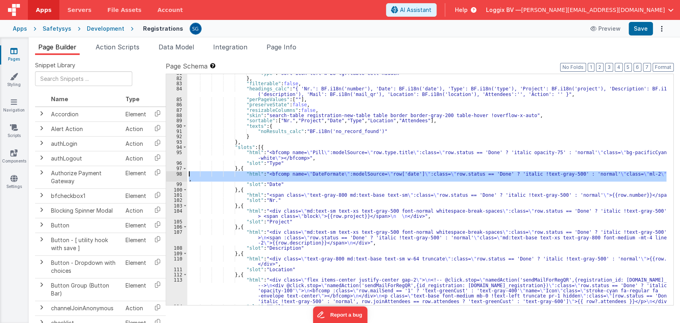
click at [178, 175] on div "98" at bounding box center [176, 176] width 21 height 11
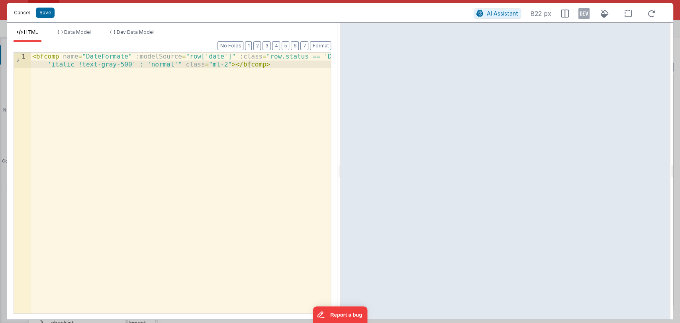
click at [23, 12] on button "Cancel" at bounding box center [22, 12] width 24 height 11
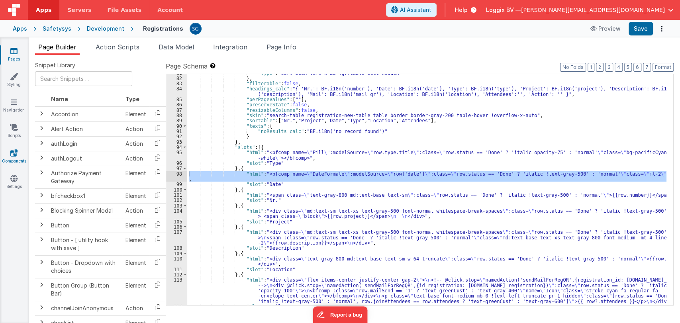
click at [11, 150] on icon at bounding box center [13, 153] width 7 height 8
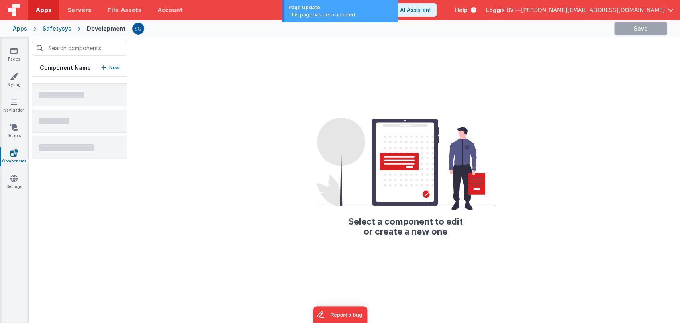
click at [69, 51] on input "text" at bounding box center [80, 48] width 96 height 15
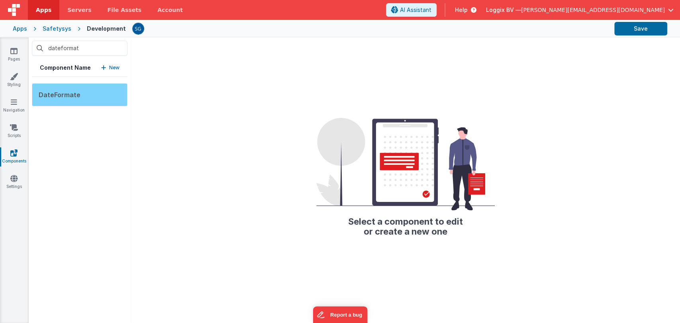
type input "dateformat"
click at [66, 86] on div "DateFormate" at bounding box center [80, 94] width 96 height 23
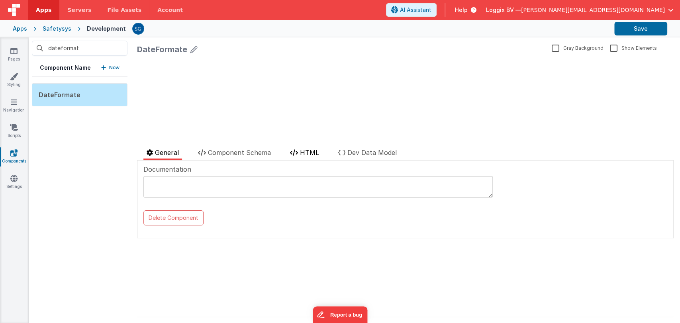
click at [310, 152] on span "HTML" at bounding box center [309, 153] width 19 height 8
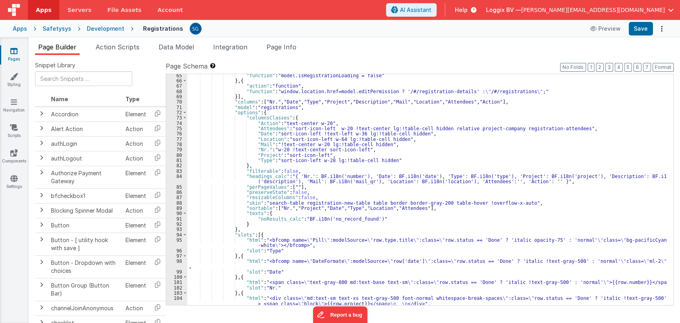
scroll to position [411, 0]
click at [319, 262] on div ""function" : "model.isRegistrationLoading = false" } , { "action" : "function" …" at bounding box center [427, 194] width 480 height 242
click at [337, 261] on div ""function" : "model.isRegistrationLoading = false" } , { "action" : "function" …" at bounding box center [427, 194] width 480 height 242
click at [344, 261] on div ""function" : "model.isRegistrationLoading = false" } , { "action" : "function" …" at bounding box center [427, 194] width 480 height 242
click at [354, 263] on div ""function" : "model.isRegistrationLoading = false" } , { "action" : "function" …" at bounding box center [427, 194] width 480 height 242
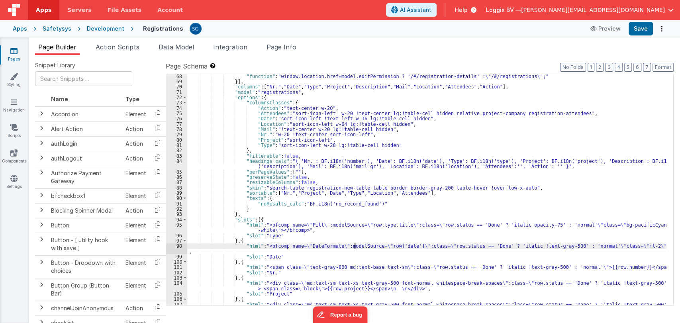
scroll to position [426, 0]
click at [296, 245] on div ""function" : "window.location.href=model.editPermission ? '/#/registration-deta…" at bounding box center [427, 199] width 480 height 252
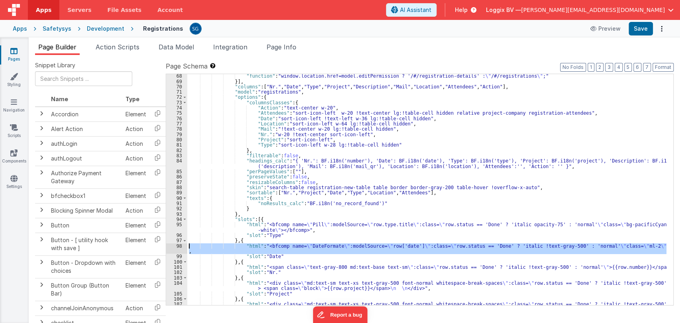
click at [179, 246] on div "98" at bounding box center [176, 249] width 21 height 11
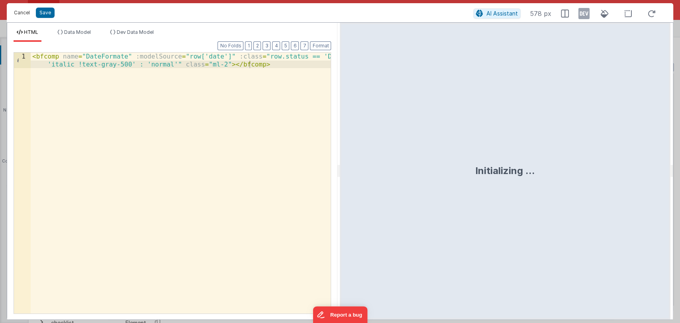
click at [22, 14] on button "Cancel" at bounding box center [22, 12] width 24 height 11
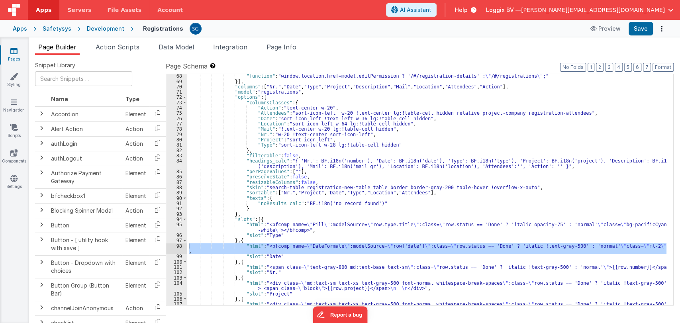
click at [301, 236] on div ""function" : "window.location.href=model.editPermission ? '/#/registration-deta…" at bounding box center [427, 199] width 480 height 252
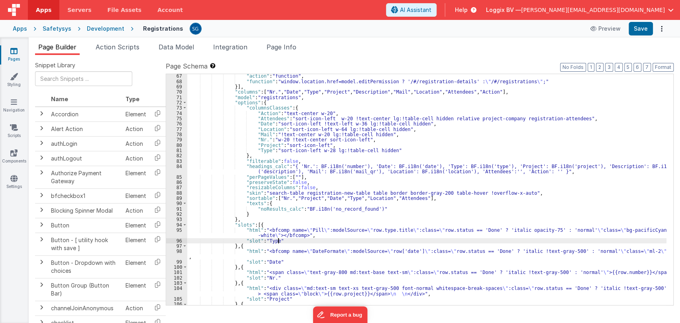
scroll to position [420, 0]
click at [556, 169] on div ""action" : "function" , "function" : "window.location.href=model.editPermission…" at bounding box center [427, 200] width 480 height 252
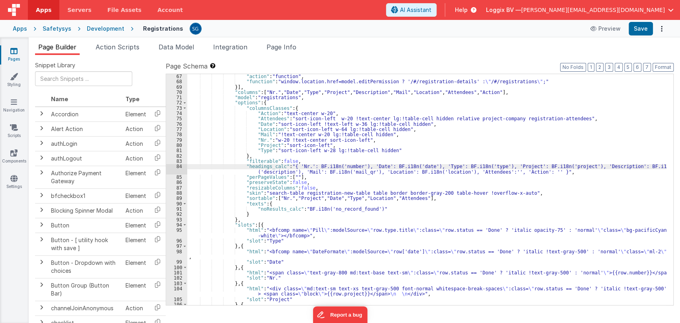
click at [556, 169] on div ""action" : "function" , "function" : "window.location.href=model.editPermission…" at bounding box center [427, 200] width 480 height 252
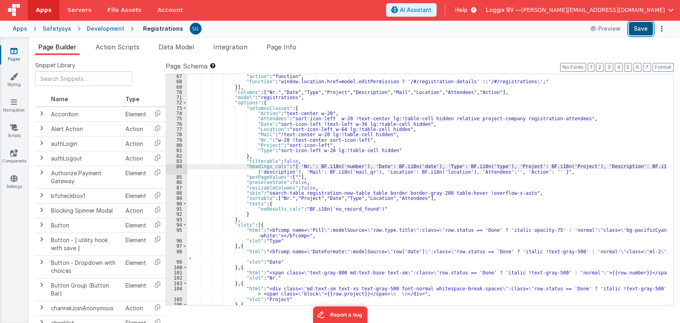
click at [635, 28] on button "Save" at bounding box center [641, 29] width 24 height 14
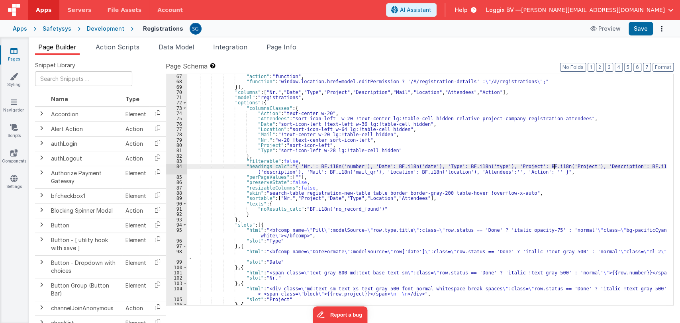
click at [553, 167] on div ""action" : "function" , "function" : "window.location.href=model.editPermission…" at bounding box center [427, 200] width 480 height 252
click at [638, 33] on button "Save" at bounding box center [641, 29] width 24 height 14
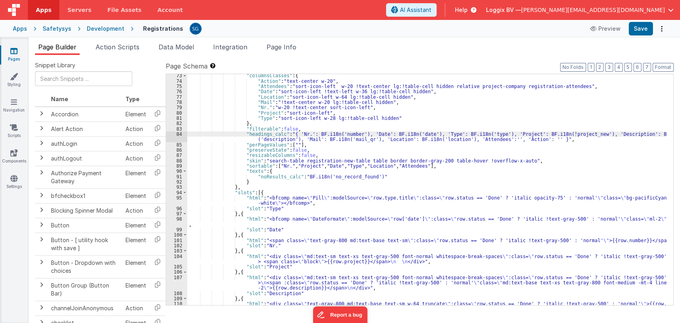
scroll to position [452, 0]
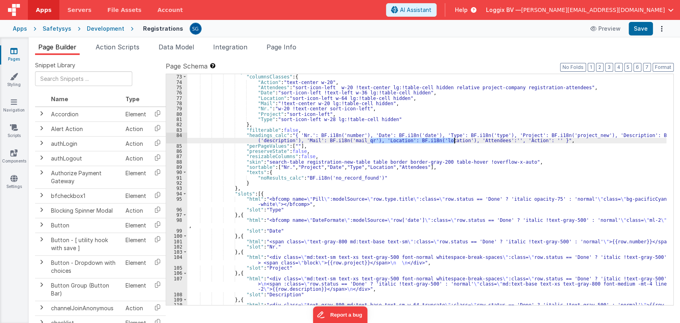
drag, startPoint x: 370, startPoint y: 140, endPoint x: 453, endPoint y: 142, distance: 83.3
click at [453, 142] on div ""options" : { "columnsClasses" : { "Action" : "text-center w-20" , "Attendees" …" at bounding box center [427, 192] width 480 height 247
click at [294, 140] on div ""options" : { "columnsClasses" : { "Action" : "text-center w-20" , "Attendees" …" at bounding box center [427, 192] width 480 height 247
click at [643, 30] on button "Save" at bounding box center [641, 29] width 24 height 14
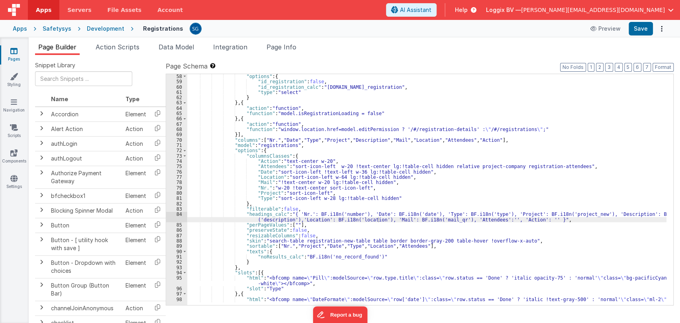
scroll to position [372, 0]
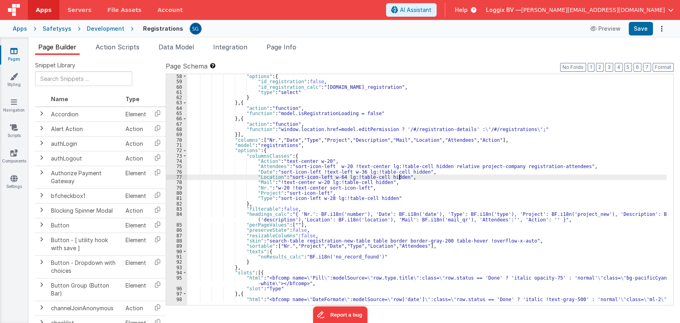
click at [411, 178] on div ""options" : { "id_registration" : false , "id_registration_calc" : "[DOMAIN_NAM…" at bounding box center [427, 195] width 480 height 242
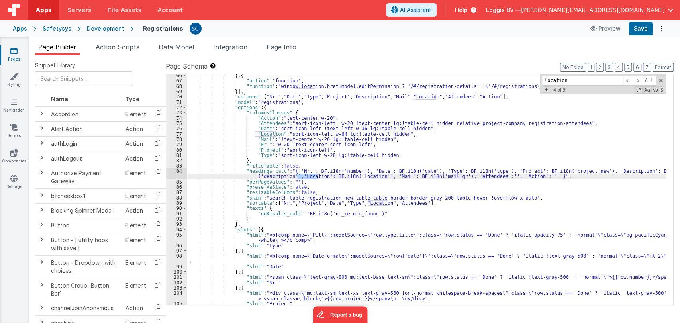
scroll to position [416, 0]
type input "location"
click at [432, 98] on div "} , { "action" : "function" , "function" : "window.location.href=model.editPerm…" at bounding box center [427, 194] width 480 height 242
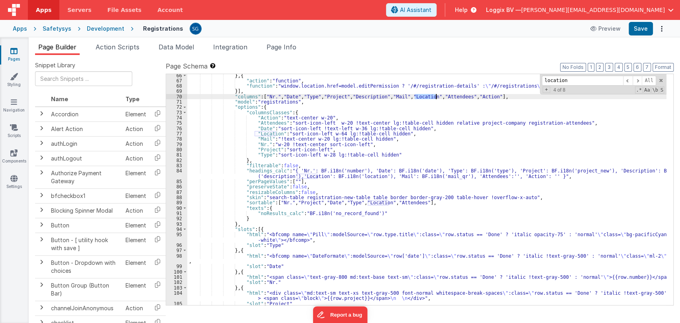
click at [432, 98] on div "} , { "action" : "function" , "function" : "window.location.href=model.editPerm…" at bounding box center [427, 194] width 480 height 242
click at [442, 96] on div "} , { "action" : "function" , "function" : "window.location.href=model.editPerm…" at bounding box center [427, 194] width 480 height 242
drag, startPoint x: 442, startPoint y: 96, endPoint x: 413, endPoint y: 95, distance: 29.5
click at [413, 95] on div "} , { "action" : "function" , "function" : "window.location.href=model.editPerm…" at bounding box center [427, 194] width 480 height 242
click at [388, 95] on div "} , { "action" : "function" , "function" : "window.location.href=model.editPerm…" at bounding box center [427, 194] width 480 height 242
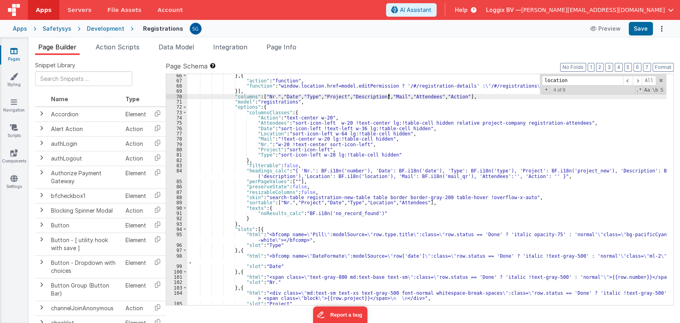
click at [389, 96] on div "} , { "action" : "function" , "function" : "window.location.href=model.editPerm…" at bounding box center [427, 194] width 480 height 242
click at [645, 26] on button "Save" at bounding box center [641, 29] width 24 height 14
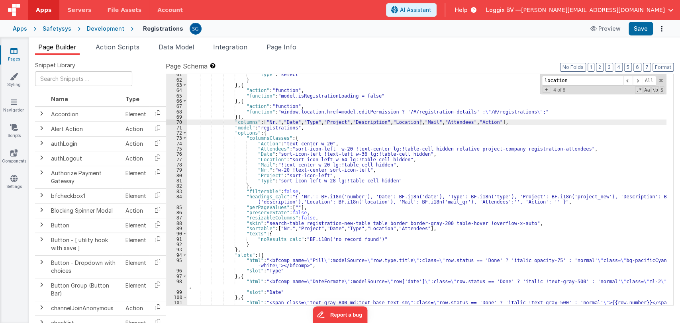
scroll to position [390, 0]
click at [432, 122] on div ""type" : "select" } } , { "action" : "function" , "function" : "model.isRegistr…" at bounding box center [427, 193] width 480 height 242
type input "Mail"
click at [441, 124] on div ""type" : "select" } } , { "action" : "function" , "function" : "model.isRegistr…" at bounding box center [427, 193] width 480 height 242
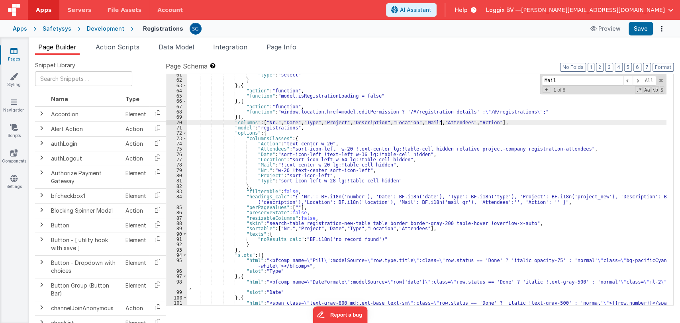
click at [441, 124] on div ""type" : "select" } } , { "action" : "function" , "function" : "model.isRegistr…" at bounding box center [427, 193] width 480 height 242
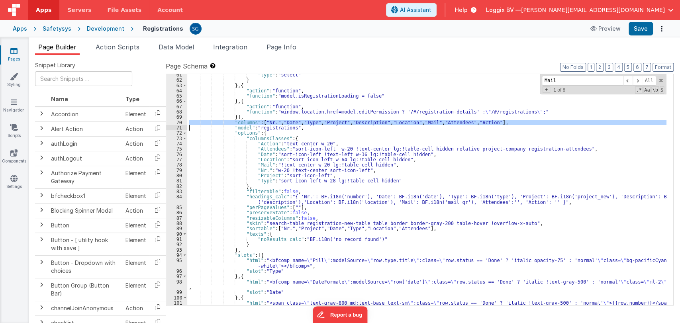
click at [440, 121] on div ""type" : "select" } } , { "action" : "function" , "function" : "model.isRegistr…" at bounding box center [427, 189] width 480 height 231
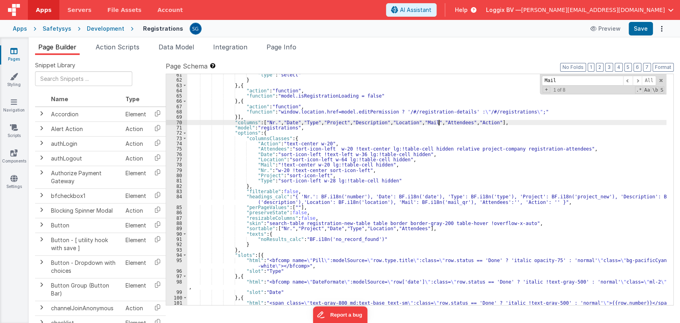
click at [440, 121] on div ""type" : "select" } } , { "action" : "function" , "function" : "model.isRegistr…" at bounding box center [427, 193] width 480 height 242
click at [638, 85] on span at bounding box center [638, 81] width 10 height 10
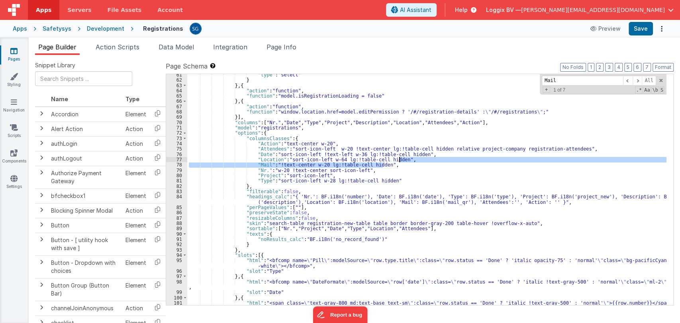
drag, startPoint x: 400, startPoint y: 165, endPoint x: 404, endPoint y: 161, distance: 5.6
click at [404, 161] on div ""type" : "select" } } , { "action" : "function" , "function" : "model.isRegistr…" at bounding box center [427, 193] width 480 height 242
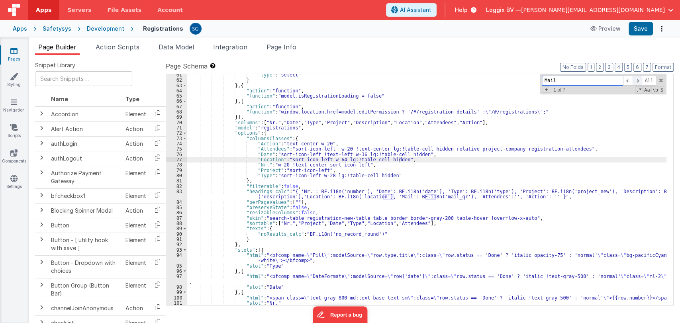
click at [638, 81] on span at bounding box center [638, 81] width 10 height 10
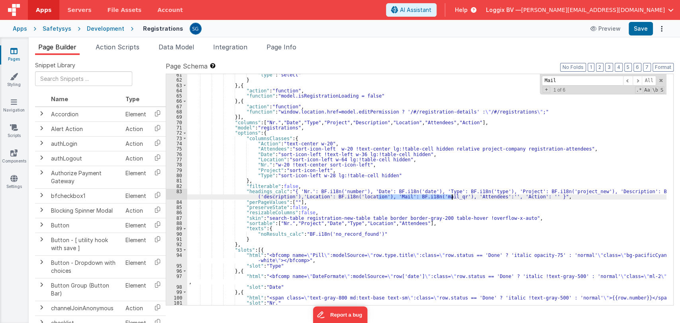
drag, startPoint x: 379, startPoint y: 196, endPoint x: 451, endPoint y: 199, distance: 71.8
click at [451, 199] on div ""type" : "select" } } , { "action" : "function" , "function" : "model.isRegistr…" at bounding box center [427, 193] width 480 height 242
click at [638, 82] on span at bounding box center [638, 81] width 10 height 10
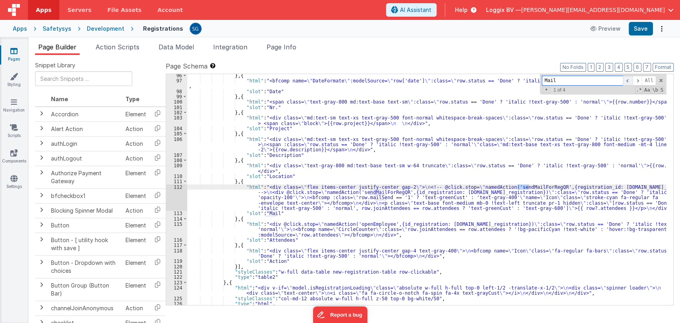
click at [629, 80] on span at bounding box center [628, 81] width 10 height 10
click at [274, 201] on div "} , { "html" : "<bfcomp name= \" DateFormate \" :modelSource= \" row['date'] \"…" at bounding box center [427, 194] width 480 height 242
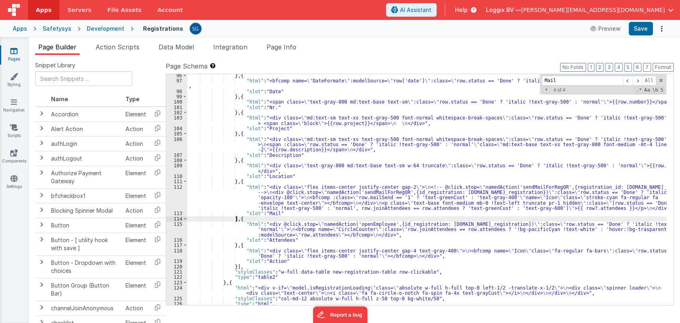
click at [235, 219] on div "} , { "html" : "<bfcomp name= \" DateFormate \" :modelSource= \" row['date'] \"…" at bounding box center [427, 194] width 480 height 242
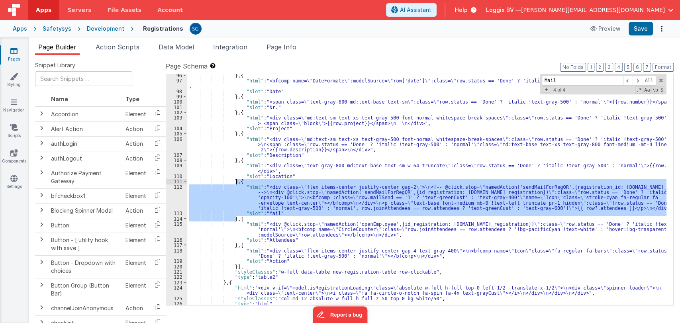
drag, startPoint x: 235, startPoint y: 219, endPoint x: 237, endPoint y: 181, distance: 37.9
click at [237, 181] on div "} , { "html" : "<bfcomp name= \" DateFormate \" :modelSource= \" row['date'] \"…" at bounding box center [427, 194] width 480 height 242
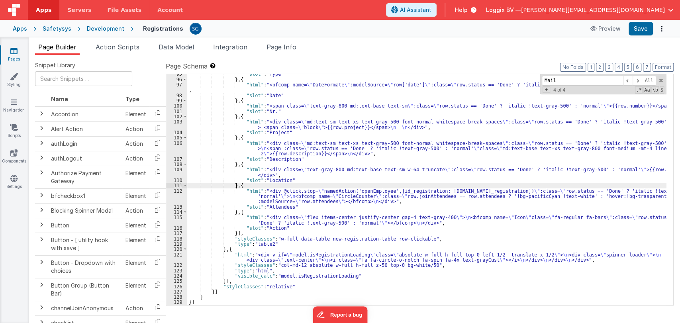
scroll to position [582, 0]
click at [640, 29] on button "Save" at bounding box center [641, 29] width 24 height 14
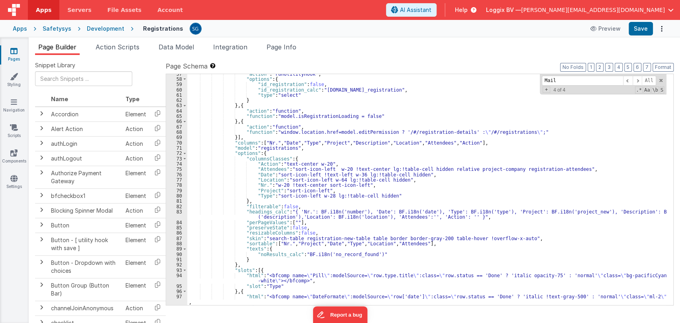
scroll to position [368, 0]
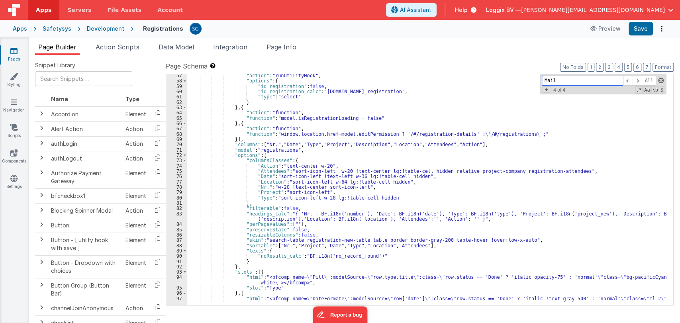
click at [661, 79] on span at bounding box center [662, 81] width 6 height 6
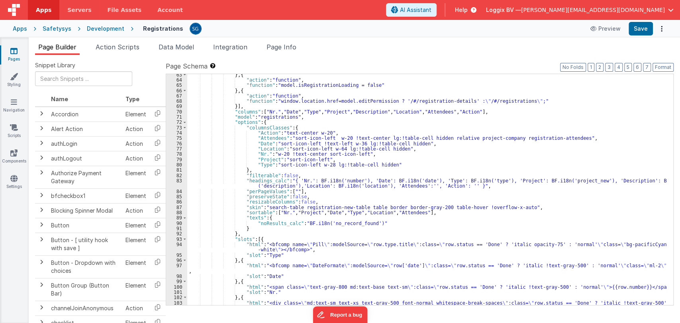
scroll to position [401, 0]
click at [270, 185] on div "} , { "action" : "function" , "function" : "model.isRegistrationLoading = false…" at bounding box center [427, 195] width 480 height 247
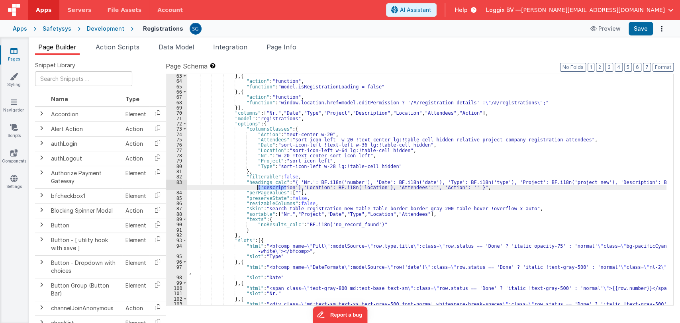
scroll to position [399, 0]
click at [387, 167] on div "} , { "action" : "function" , "function" : "model.isRegistrationLoading = false…" at bounding box center [427, 197] width 480 height 247
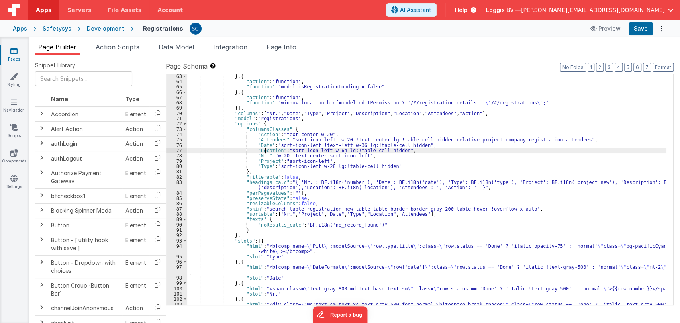
click at [265, 151] on div "} , { "action" : "function" , "function" : "model.isRegistrationLoading = false…" at bounding box center [427, 197] width 480 height 247
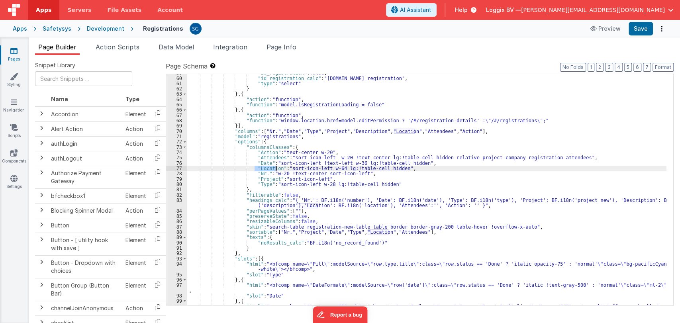
scroll to position [381, 0]
click at [376, 131] on div ""id_registration" : false , "id_registration_calc" : "[DOMAIN_NAME]_registratio…" at bounding box center [427, 192] width 480 height 242
type input "Description"
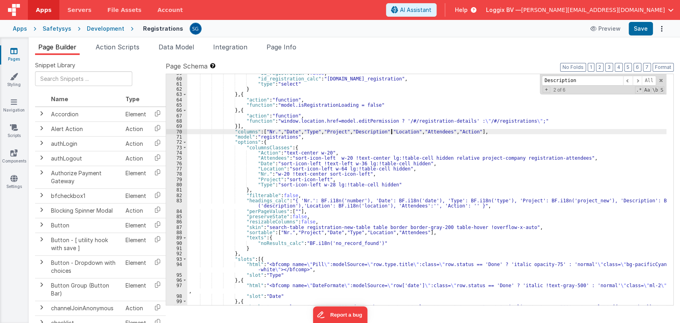
click at [390, 132] on div ""id_registration" : false , "id_registration_calc" : "[DOMAIN_NAME]_registratio…" at bounding box center [427, 192] width 480 height 242
click at [376, 130] on div ""id_registration" : false , "id_registration_calc" : "[DOMAIN_NAME]_registratio…" at bounding box center [427, 192] width 480 height 242
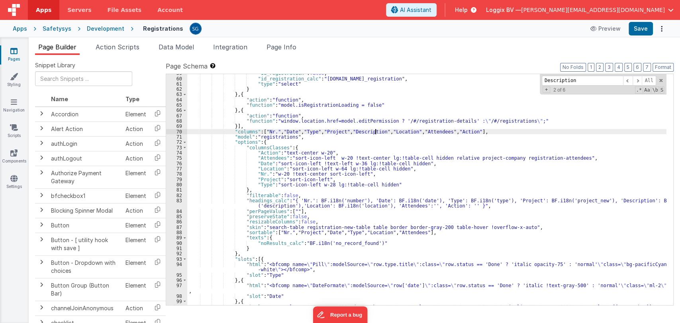
click at [376, 130] on div ""id_registration" : false , "id_registration_calc" : "[DOMAIN_NAME]_registratio…" at bounding box center [427, 192] width 480 height 242
click at [388, 132] on div ""id_registration" : false , "id_registration_calc" : "[DOMAIN_NAME]_registratio…" at bounding box center [427, 192] width 480 height 242
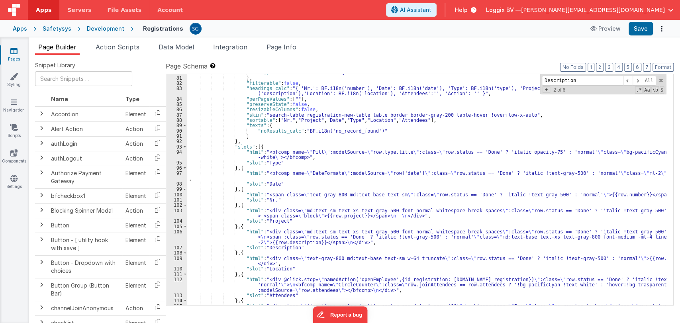
scroll to position [491, 0]
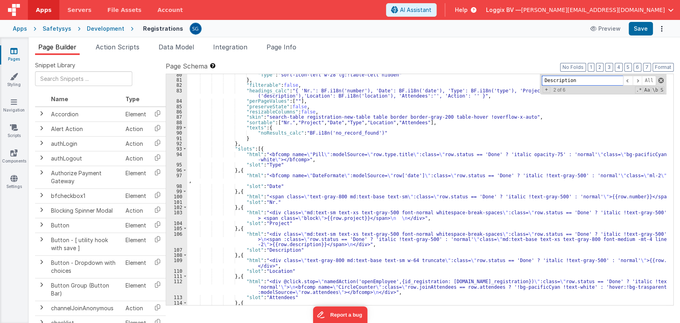
click at [663, 80] on span at bounding box center [662, 81] width 6 height 6
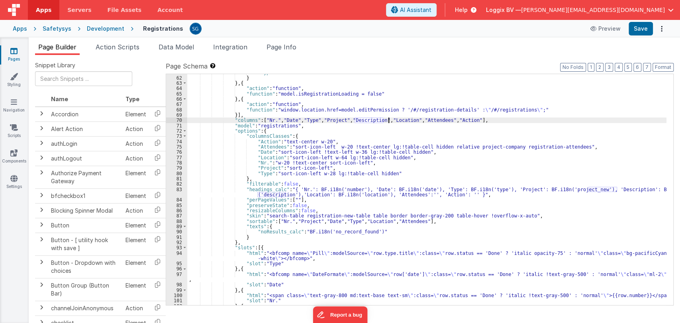
scroll to position [392, 0]
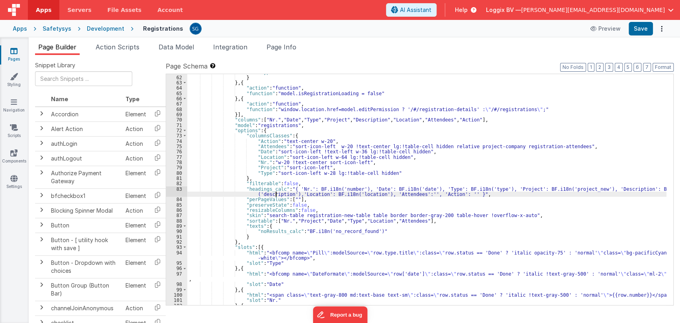
click at [276, 195] on div ""type" : "select" } } , { "action" : "function" , "function" : "model.isRegistr…" at bounding box center [427, 190] width 480 height 242
click at [638, 26] on button "Save" at bounding box center [641, 29] width 24 height 14
